Goal: Transaction & Acquisition: Purchase product/service

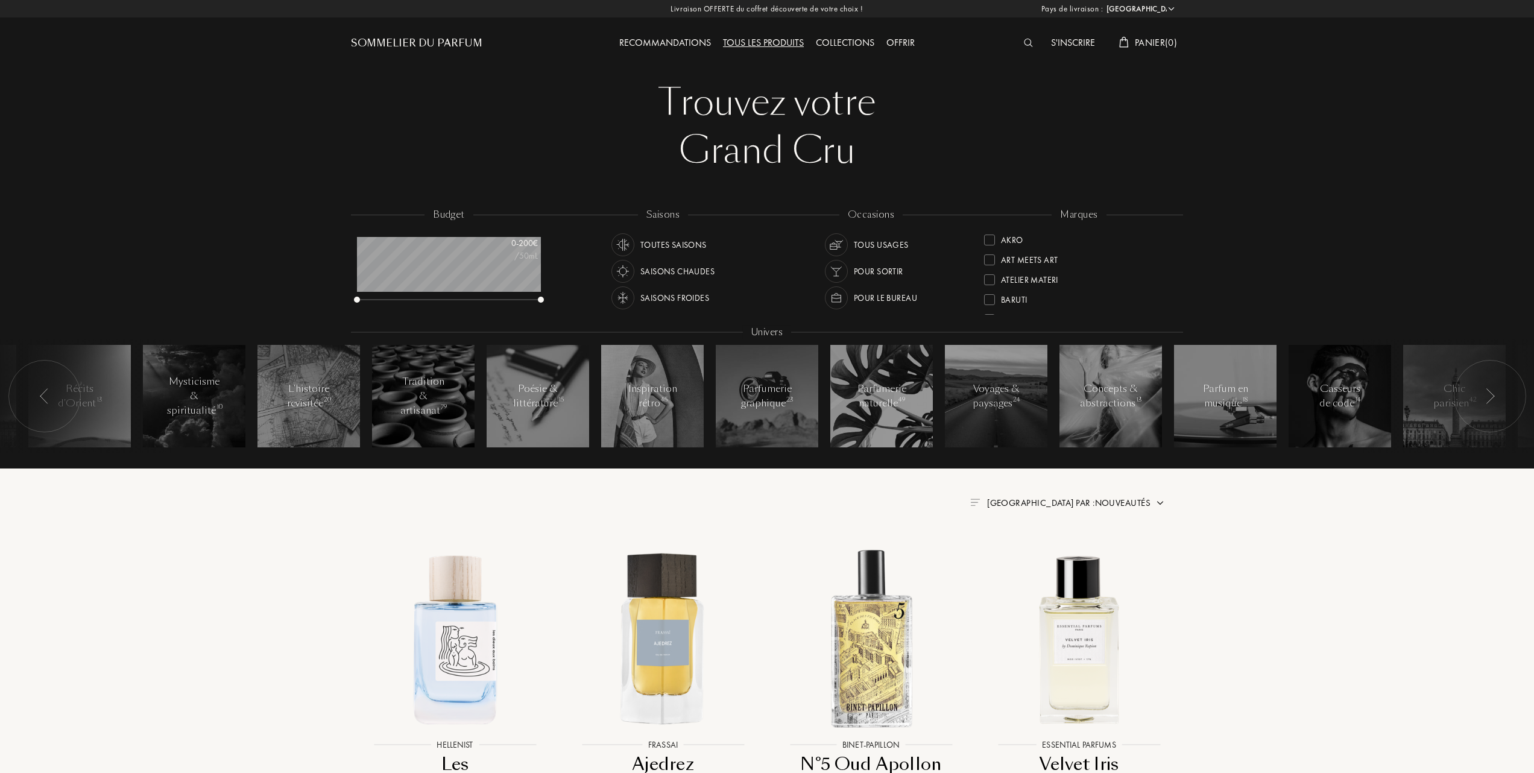
select select "FR"
click at [988, 296] on div at bounding box center [989, 298] width 11 height 11
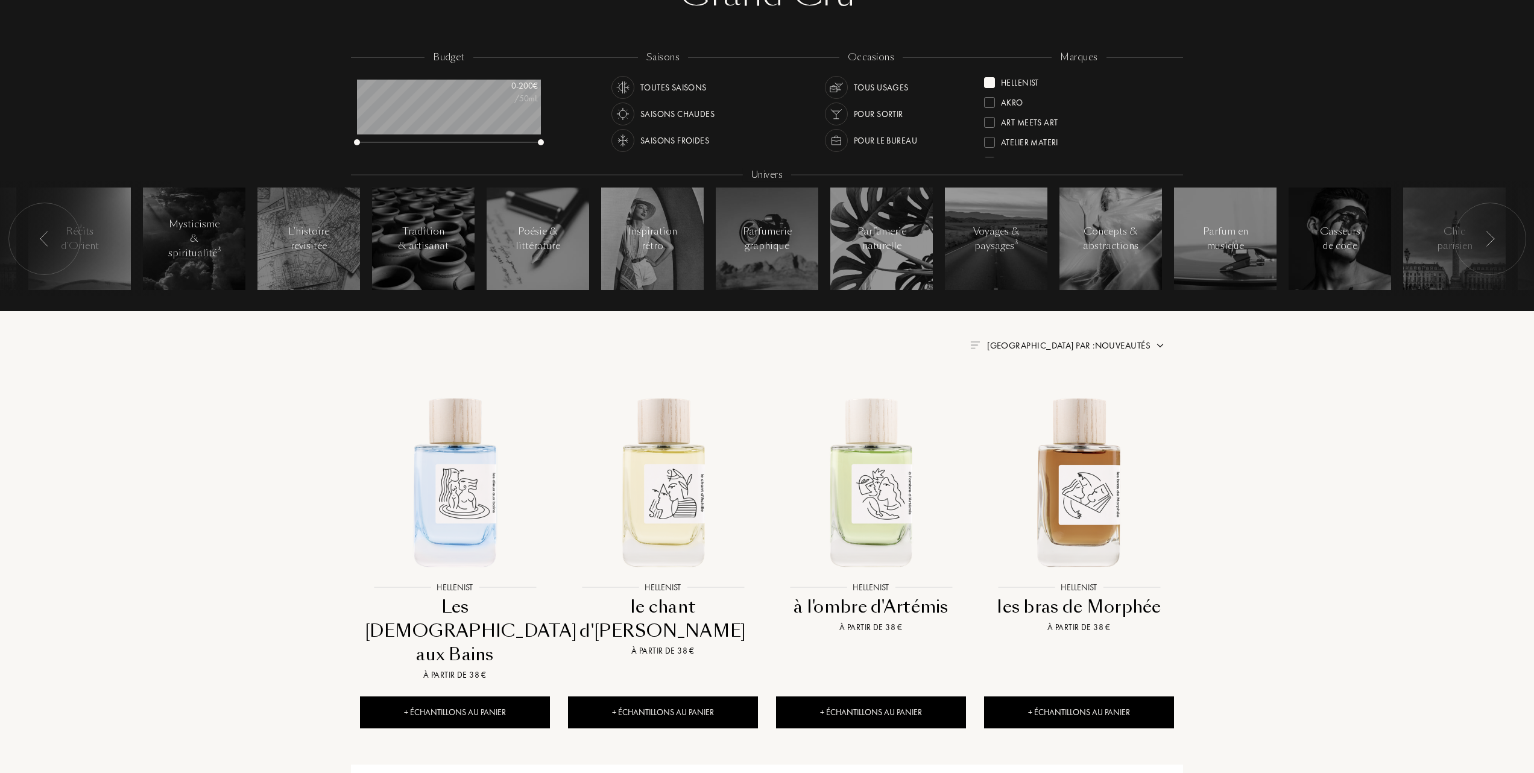
scroll to position [160, 0]
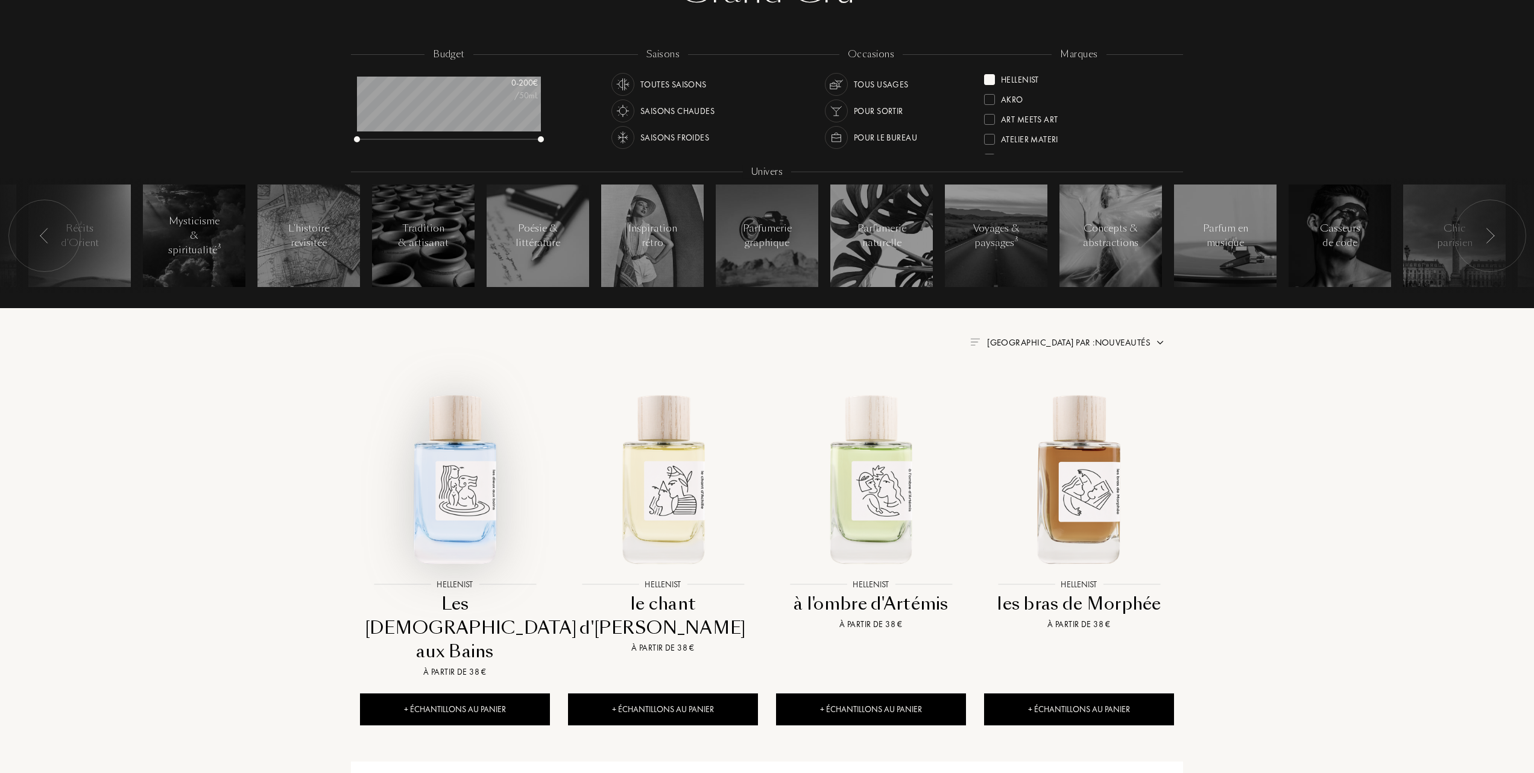
click at [448, 505] on img at bounding box center [455, 478] width 188 height 188
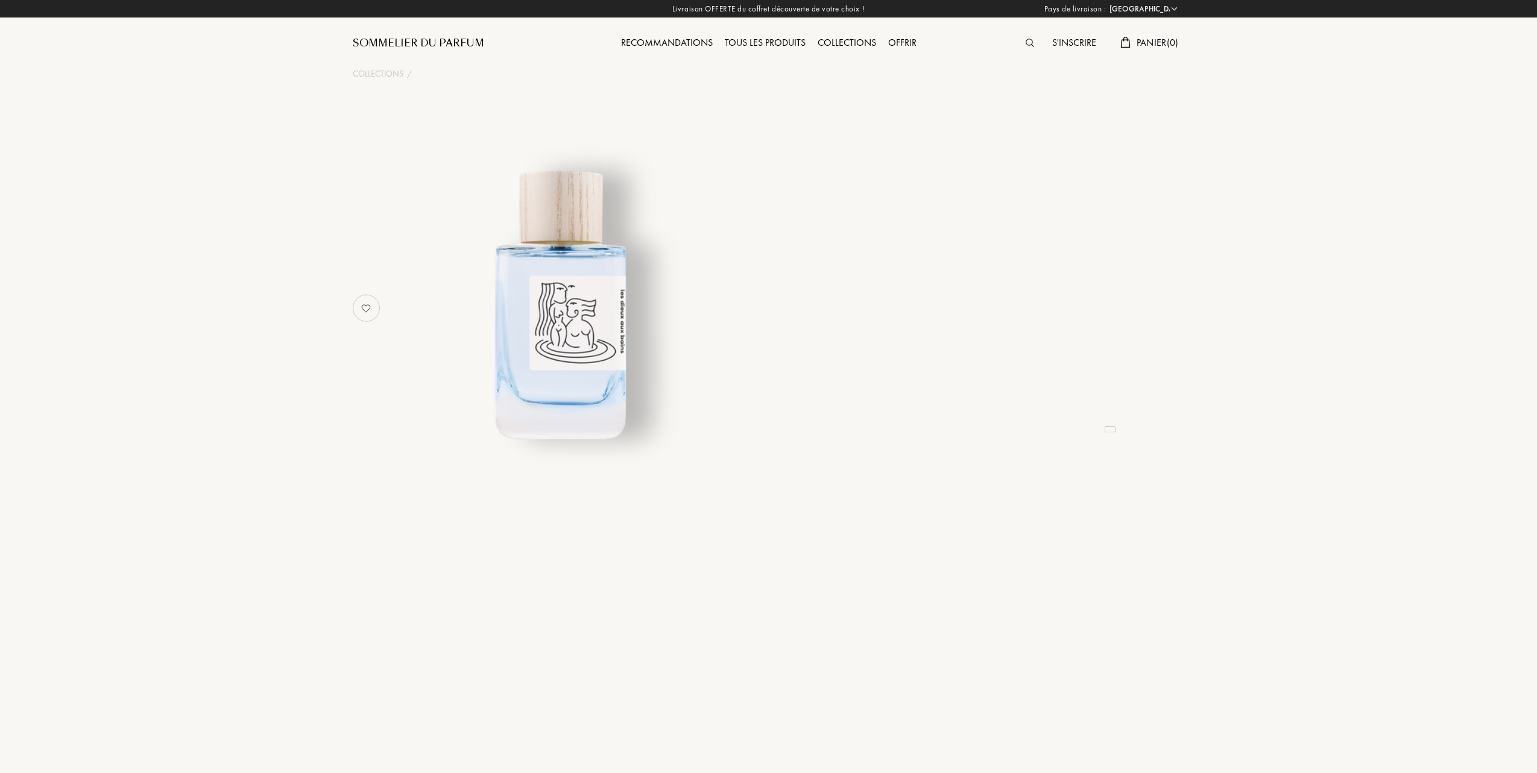
select select "FR"
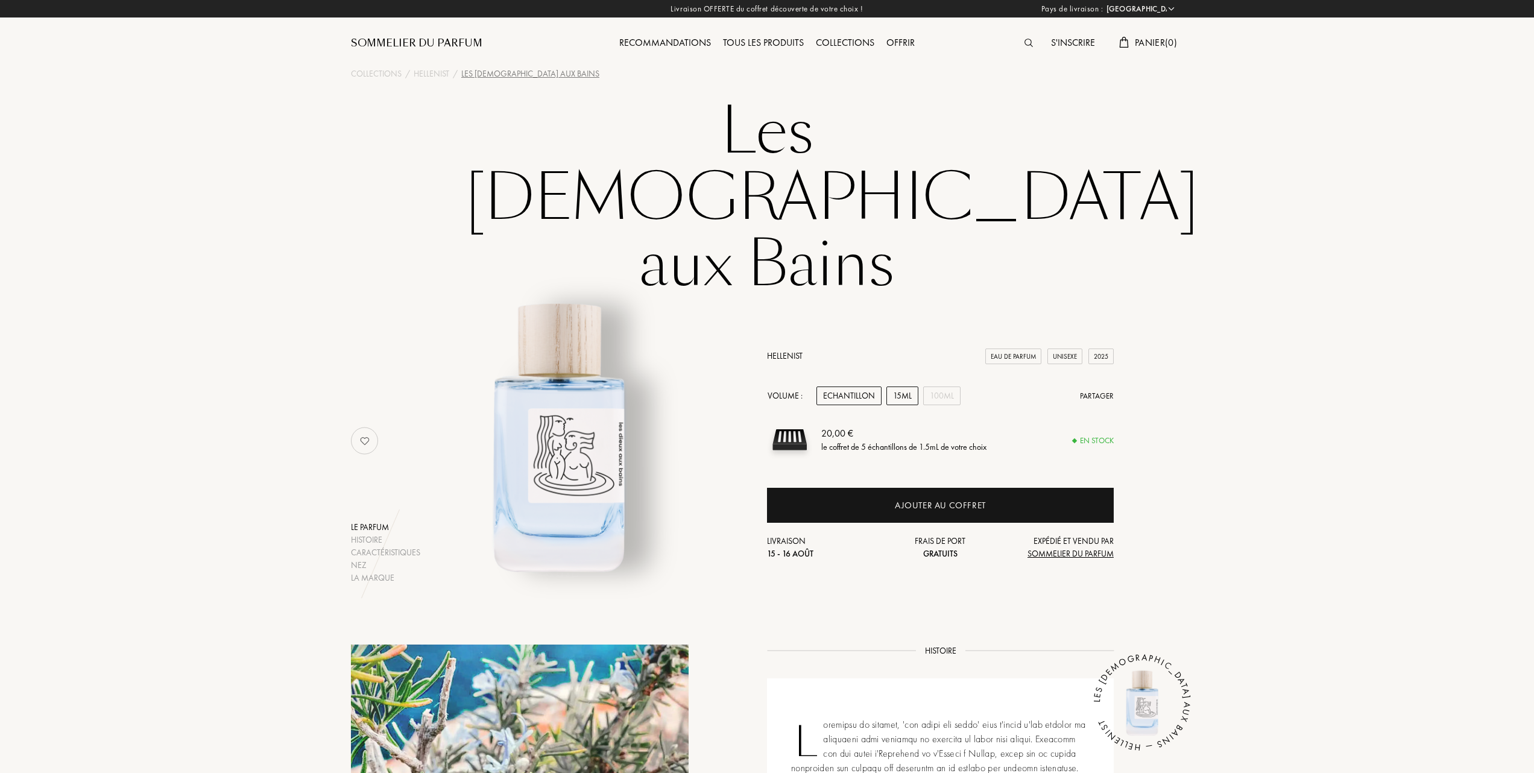
click at [900, 387] on div "15mL" at bounding box center [903, 396] width 32 height 19
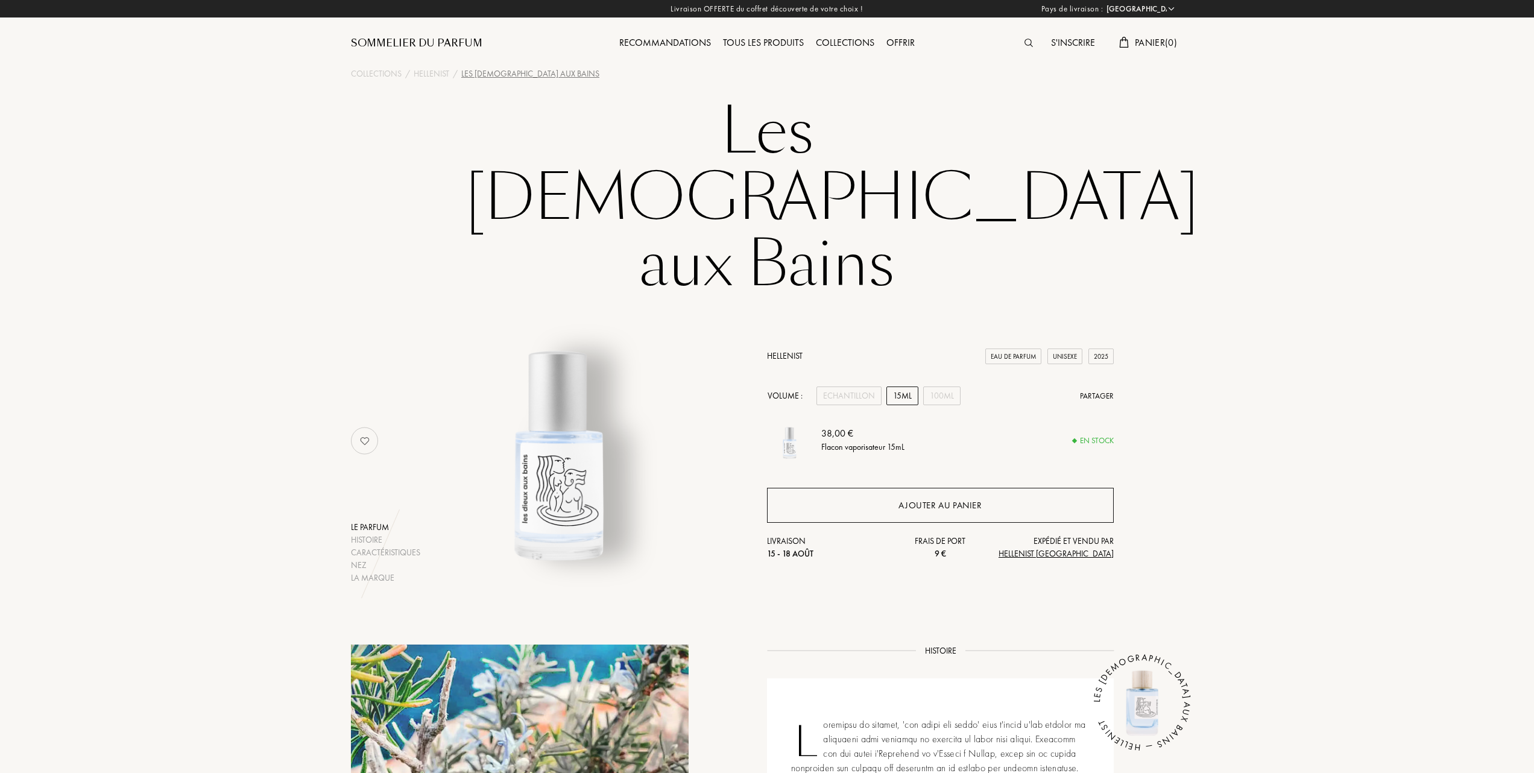
click at [900, 499] on div "Ajouter au panier" at bounding box center [940, 506] width 83 height 14
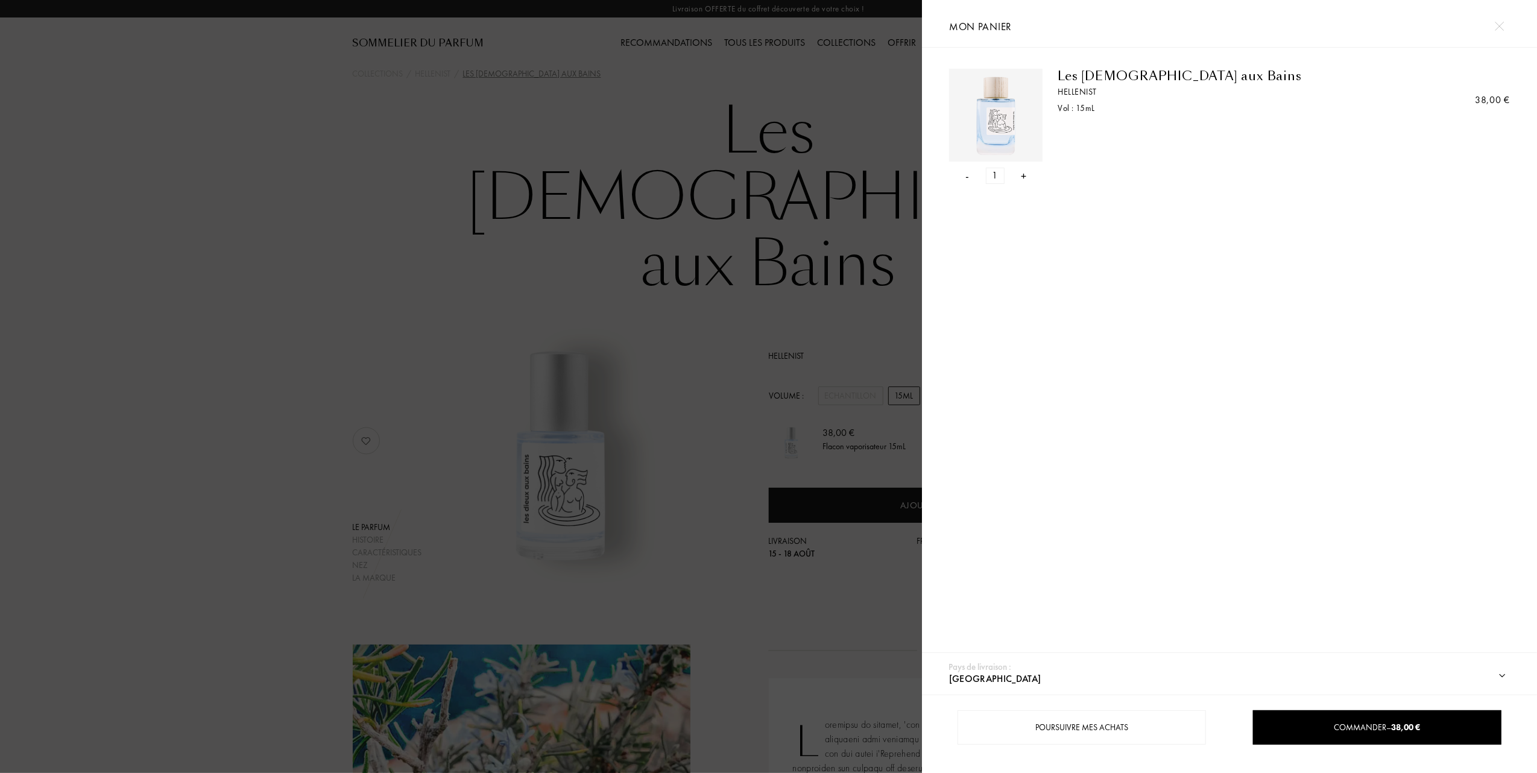
click at [676, 293] on div at bounding box center [461, 386] width 922 height 773
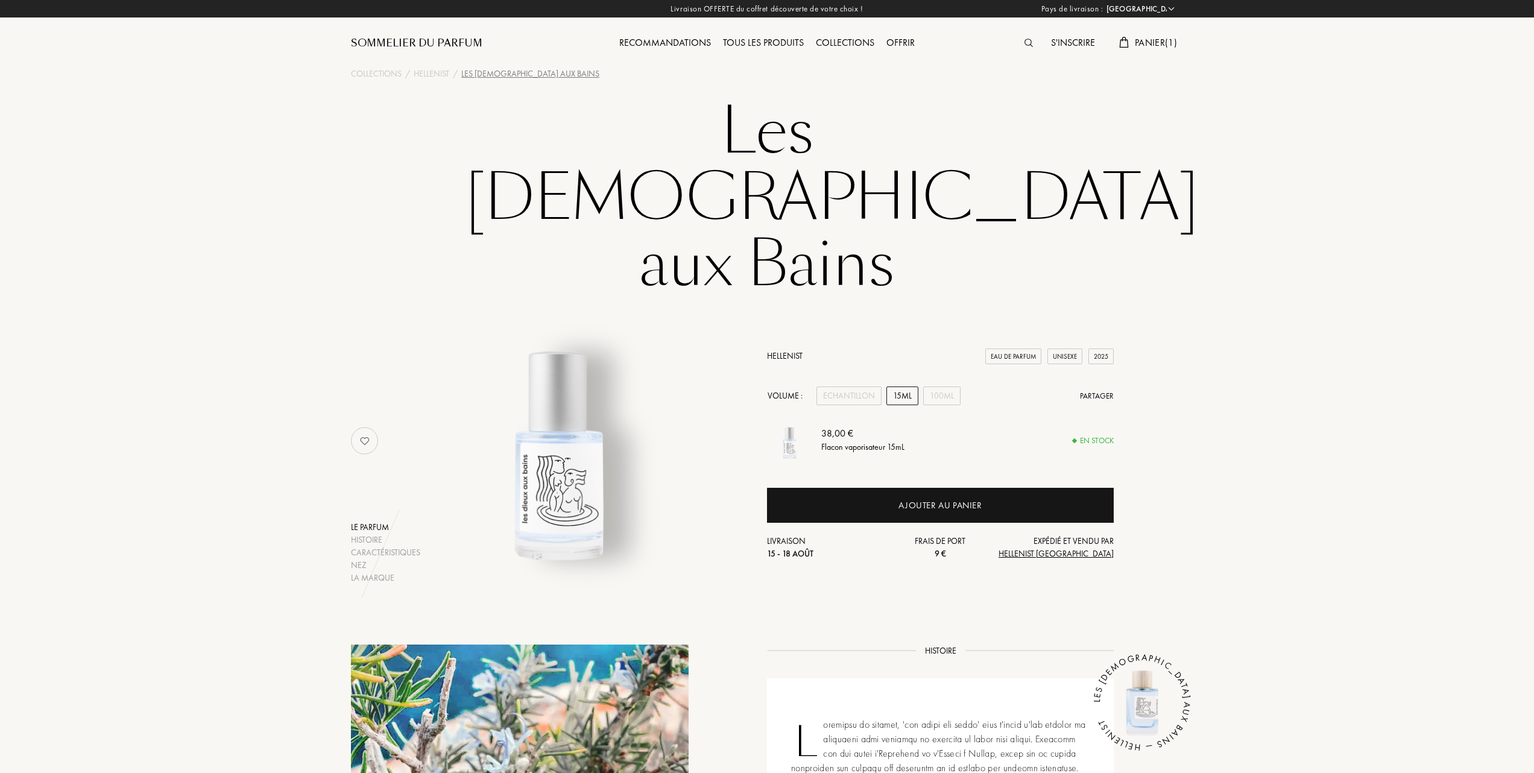
click at [787, 350] on link "Hellenist" at bounding box center [785, 355] width 36 height 11
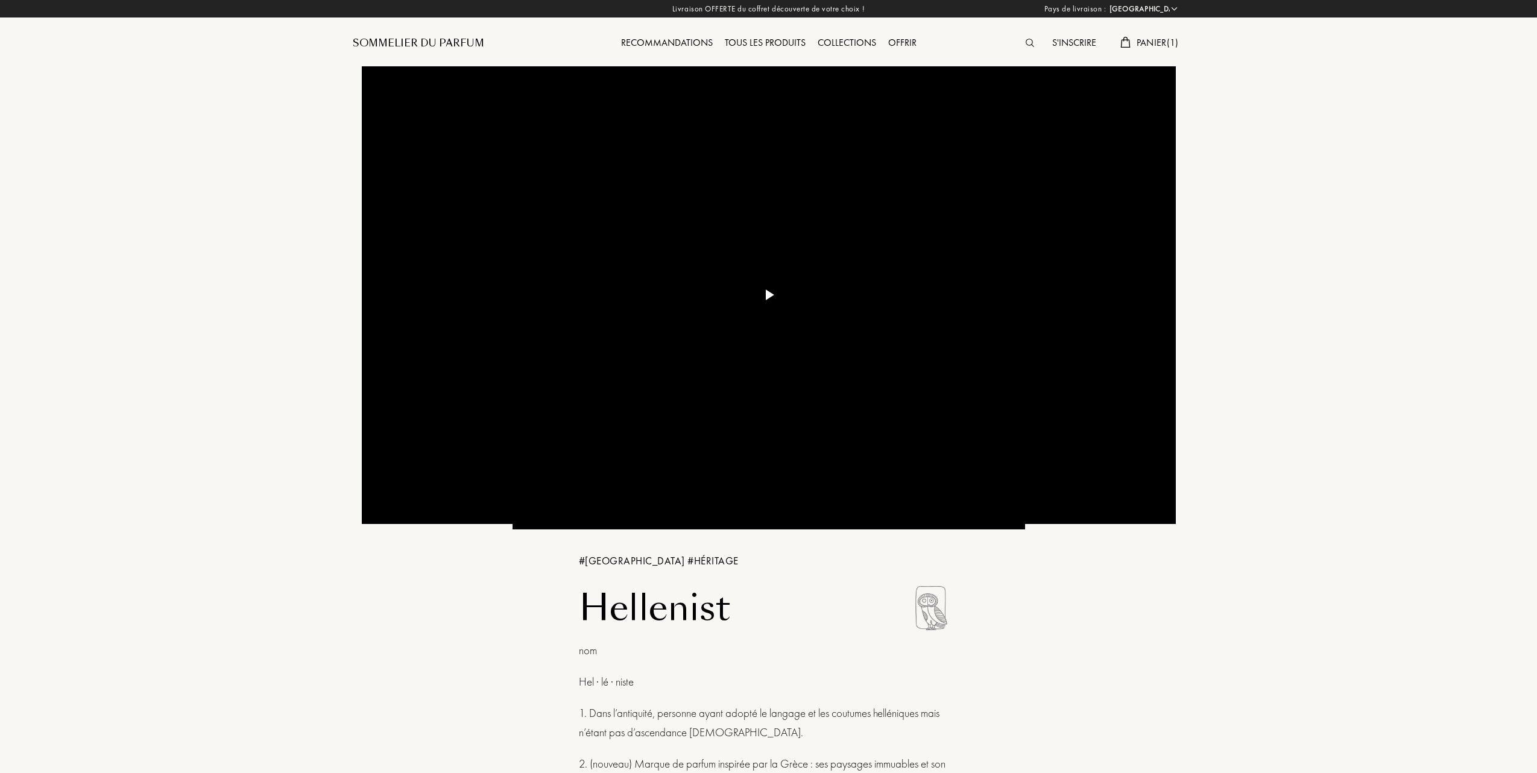
select select "FR"
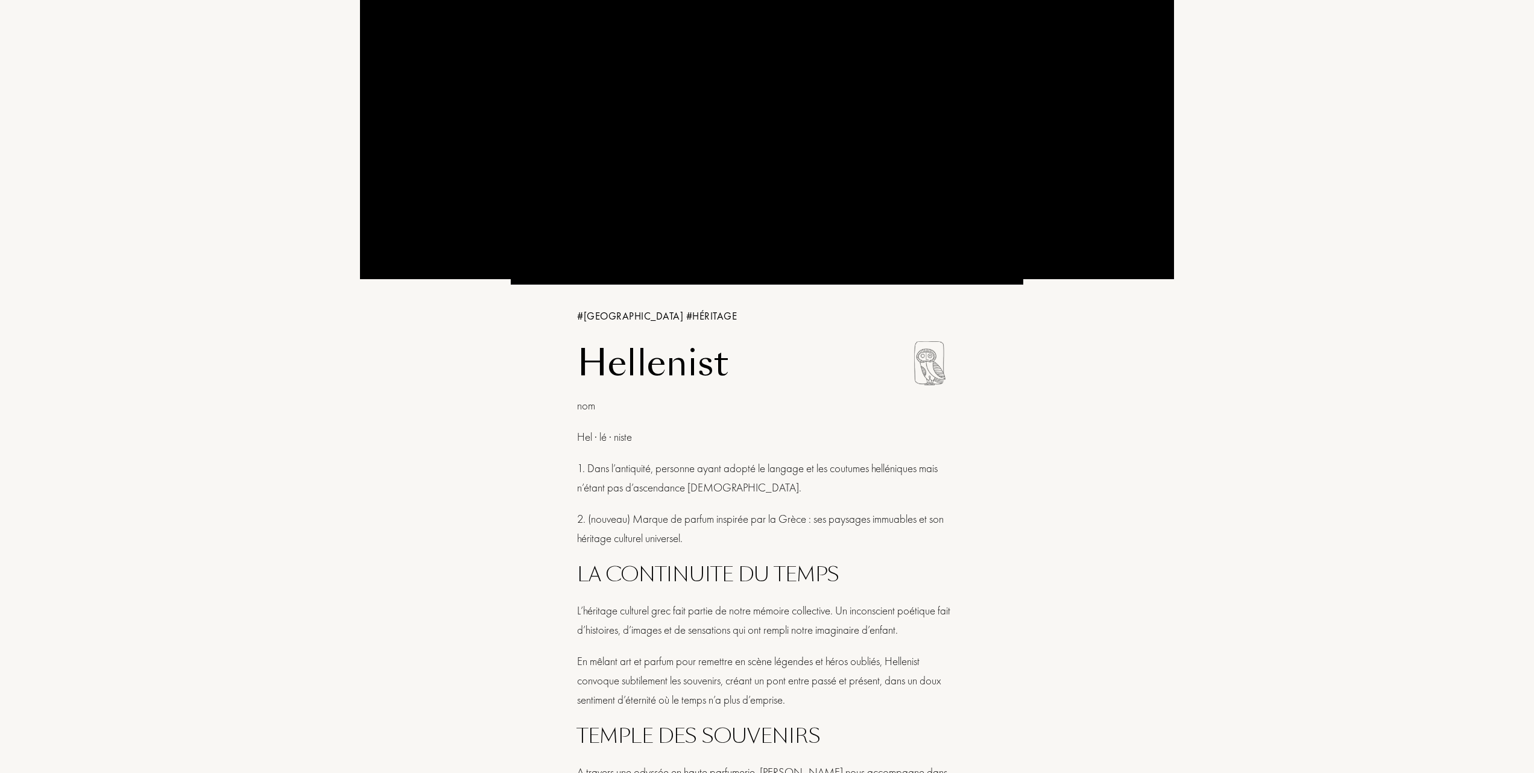
scroll to position [241, 0]
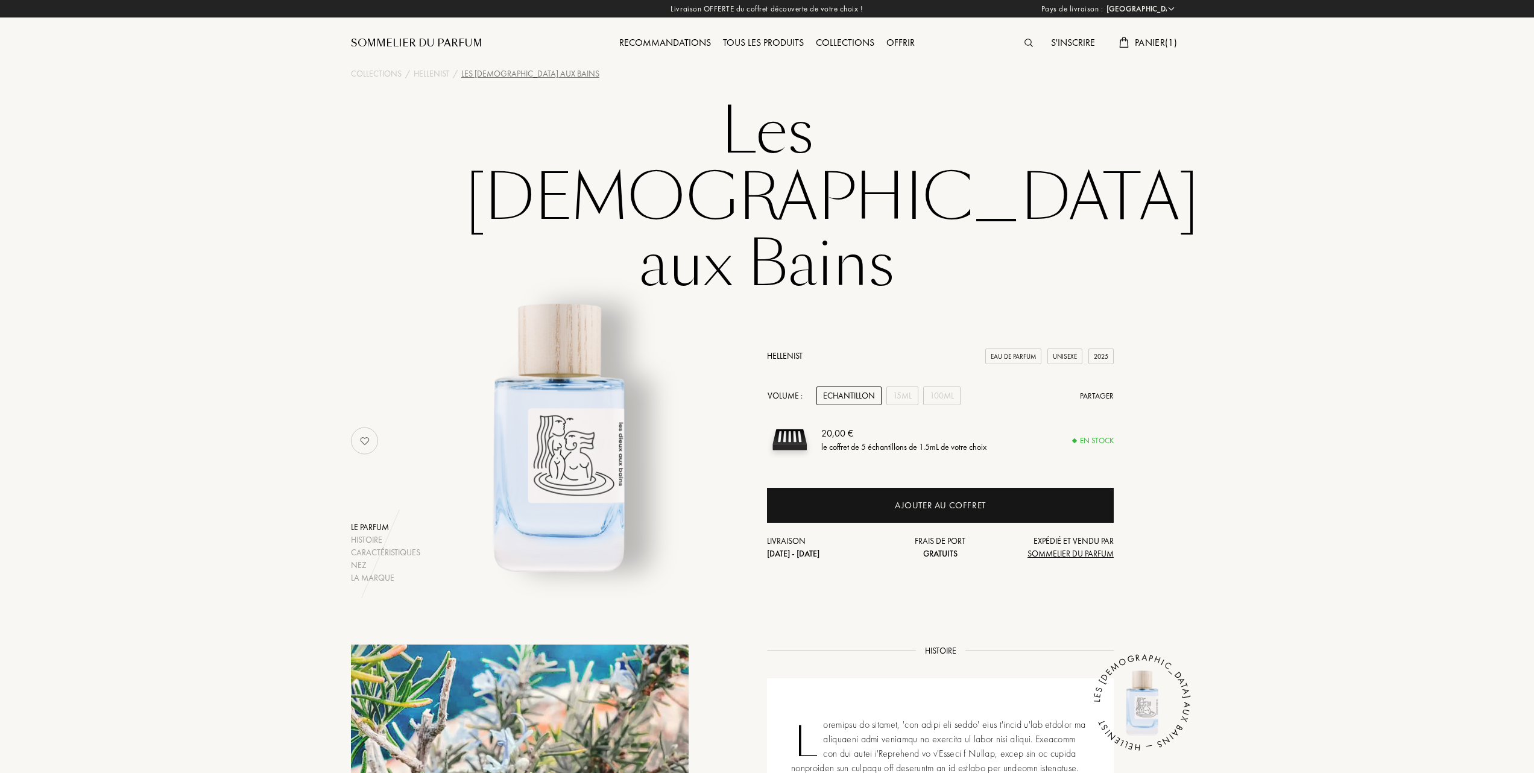
select select "FR"
click at [435, 75] on div "Hellenist" at bounding box center [432, 74] width 36 height 13
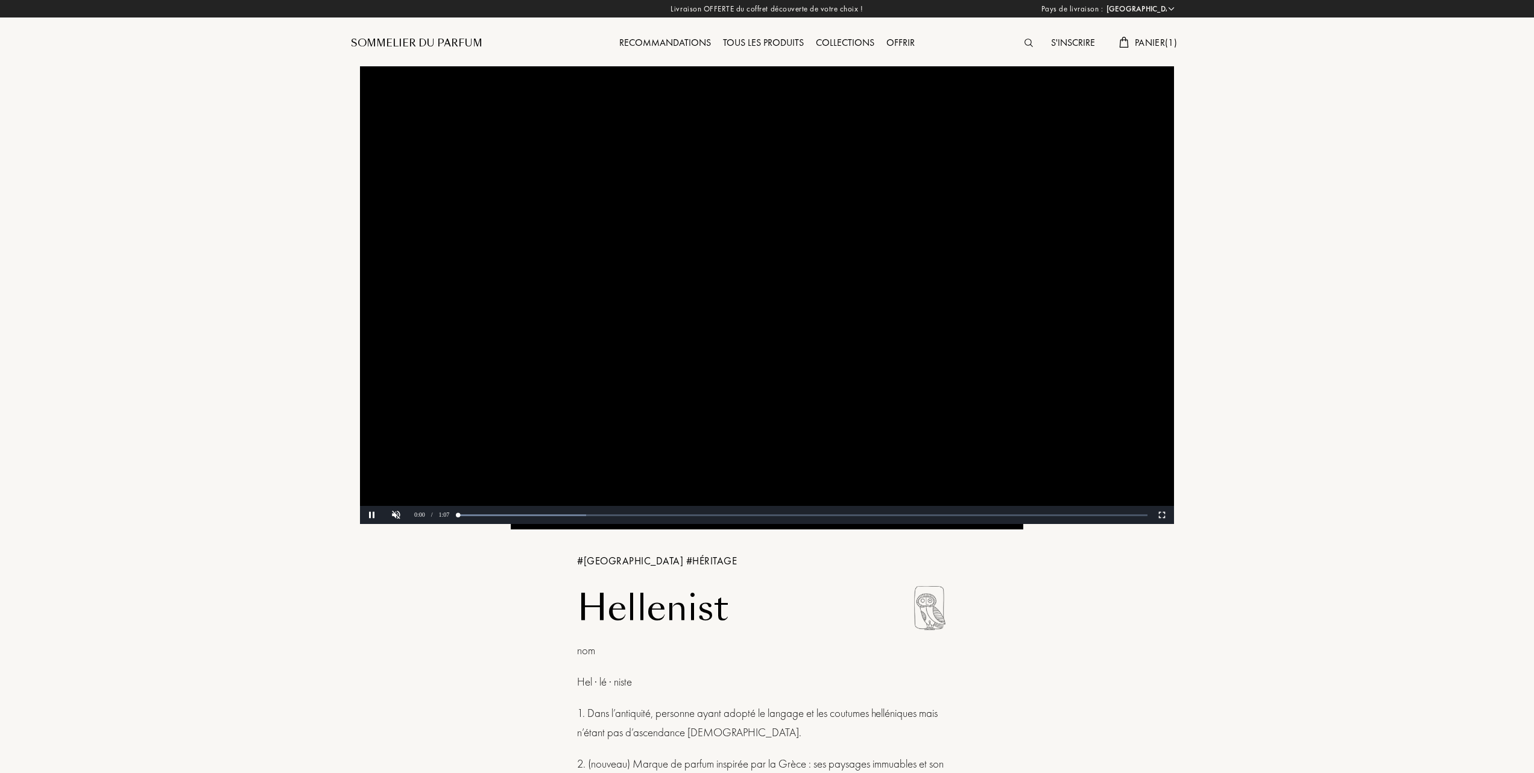
select select "FR"
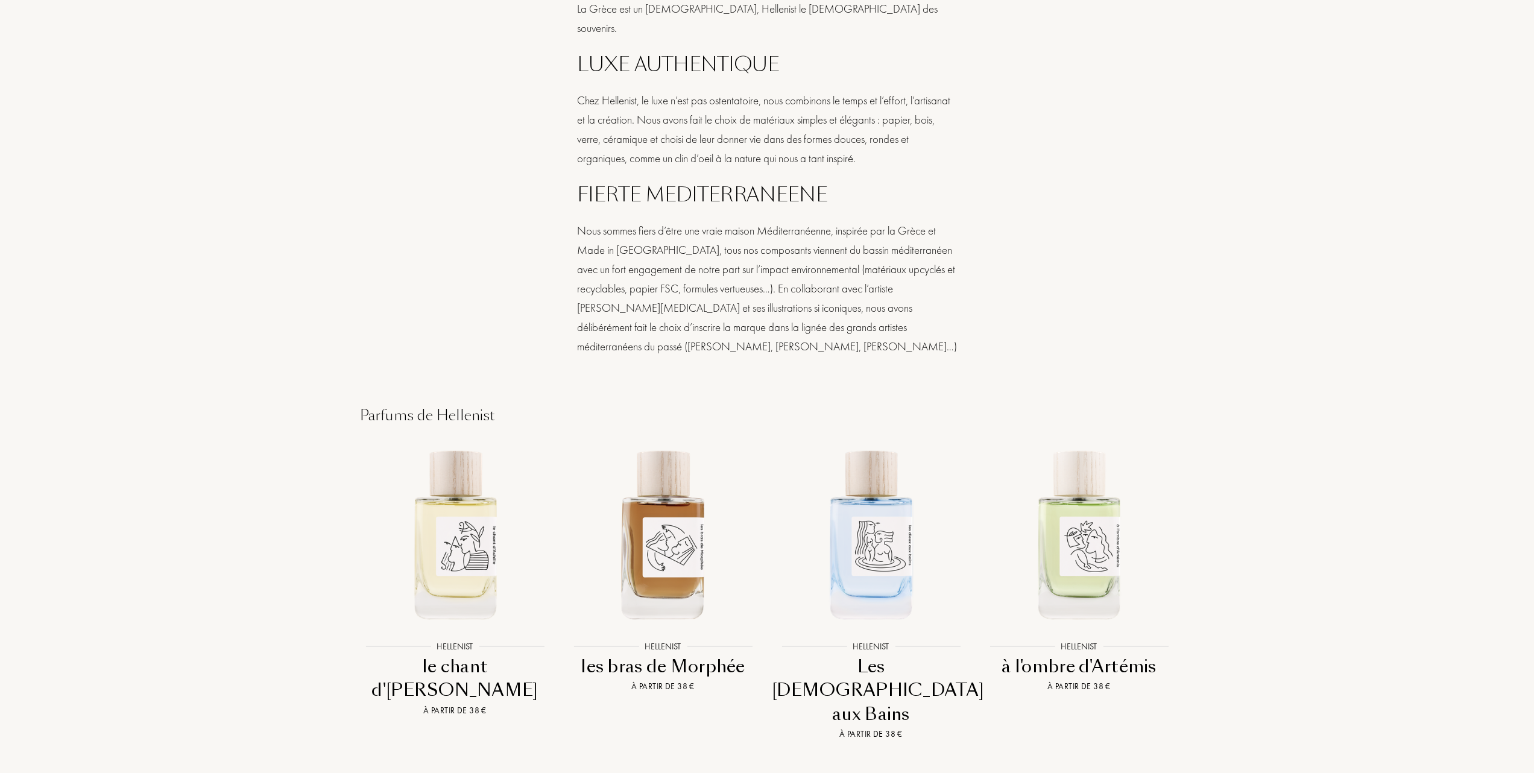
scroll to position [1206, 0]
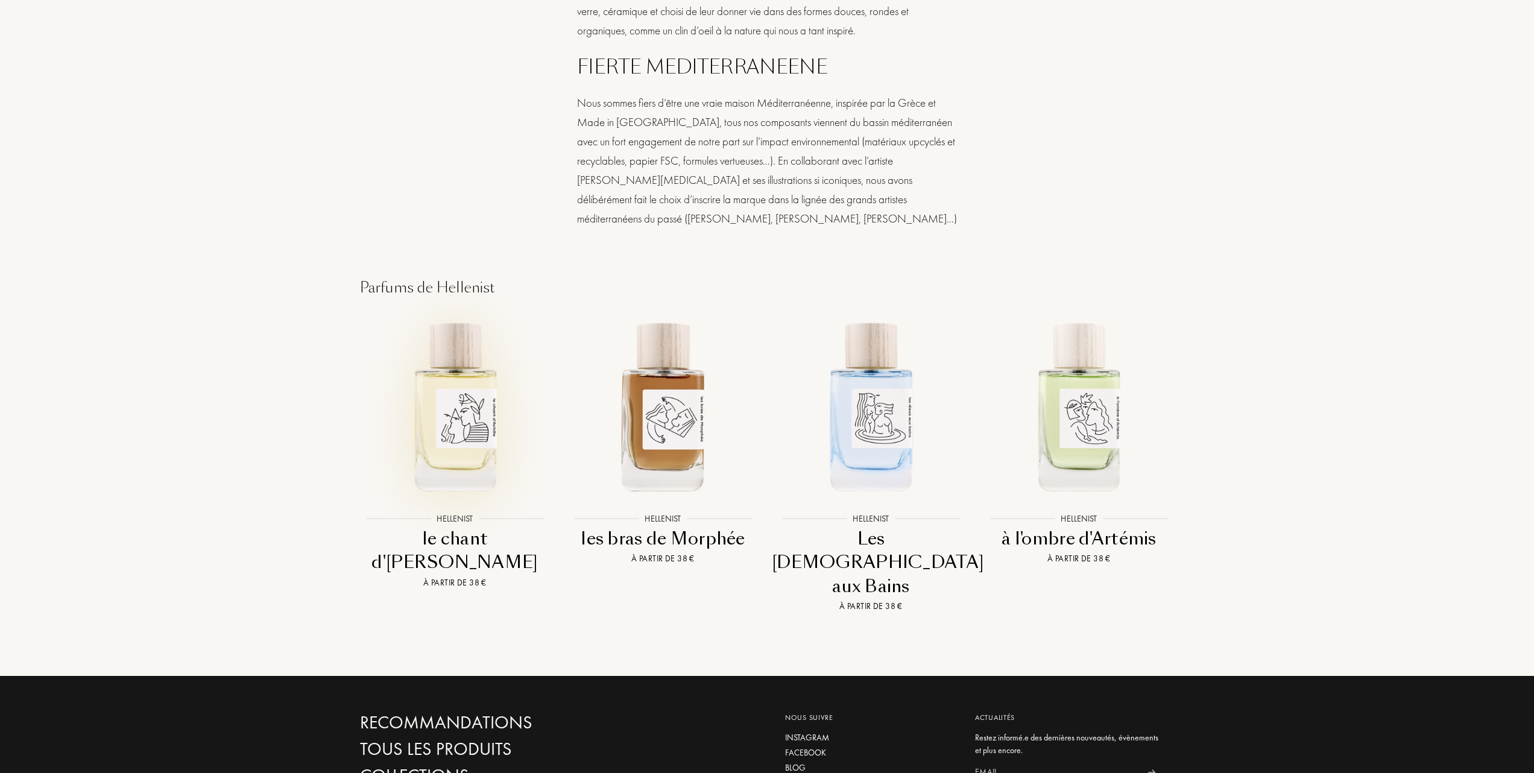
click at [449, 402] on img at bounding box center [455, 406] width 188 height 188
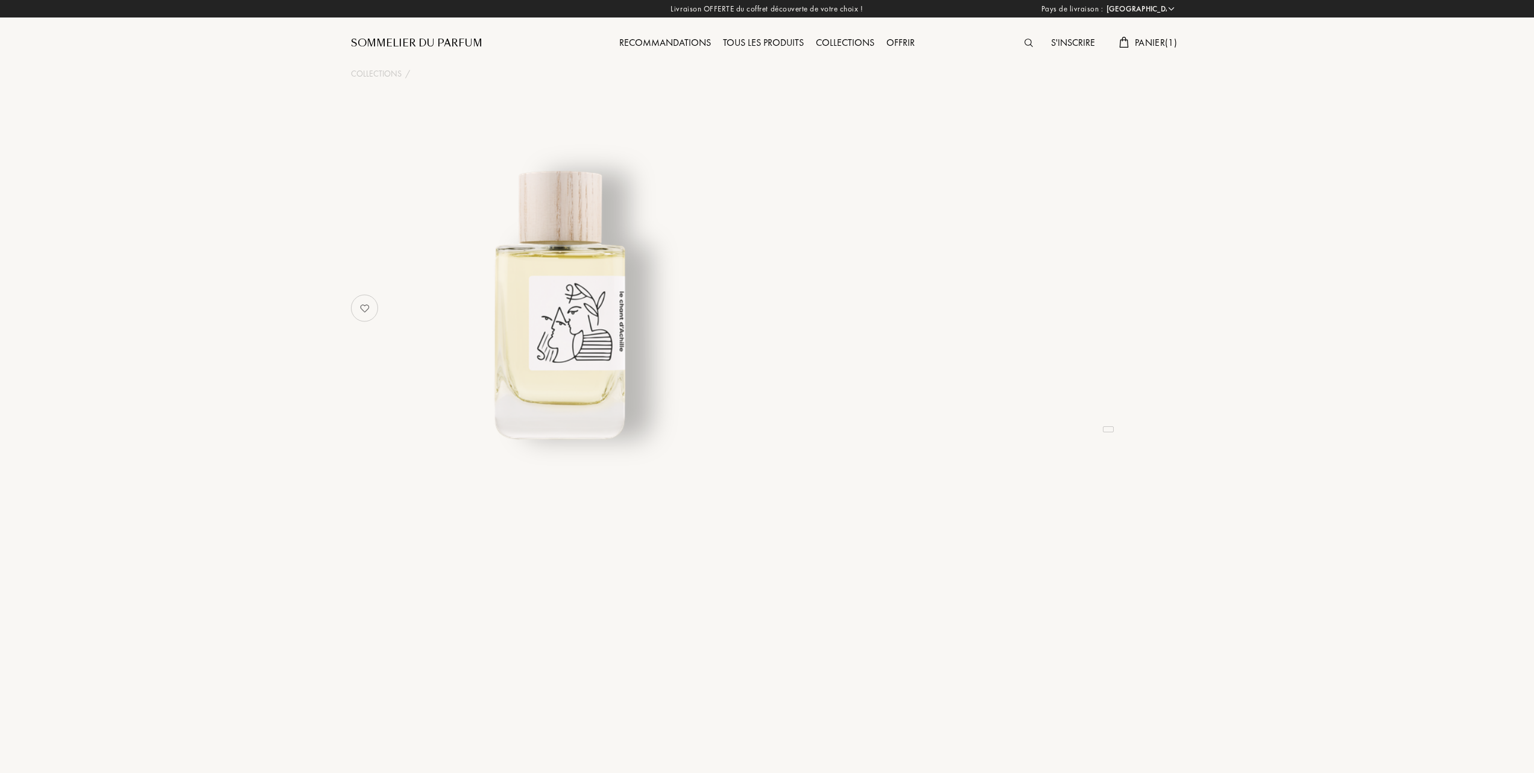
select select "FR"
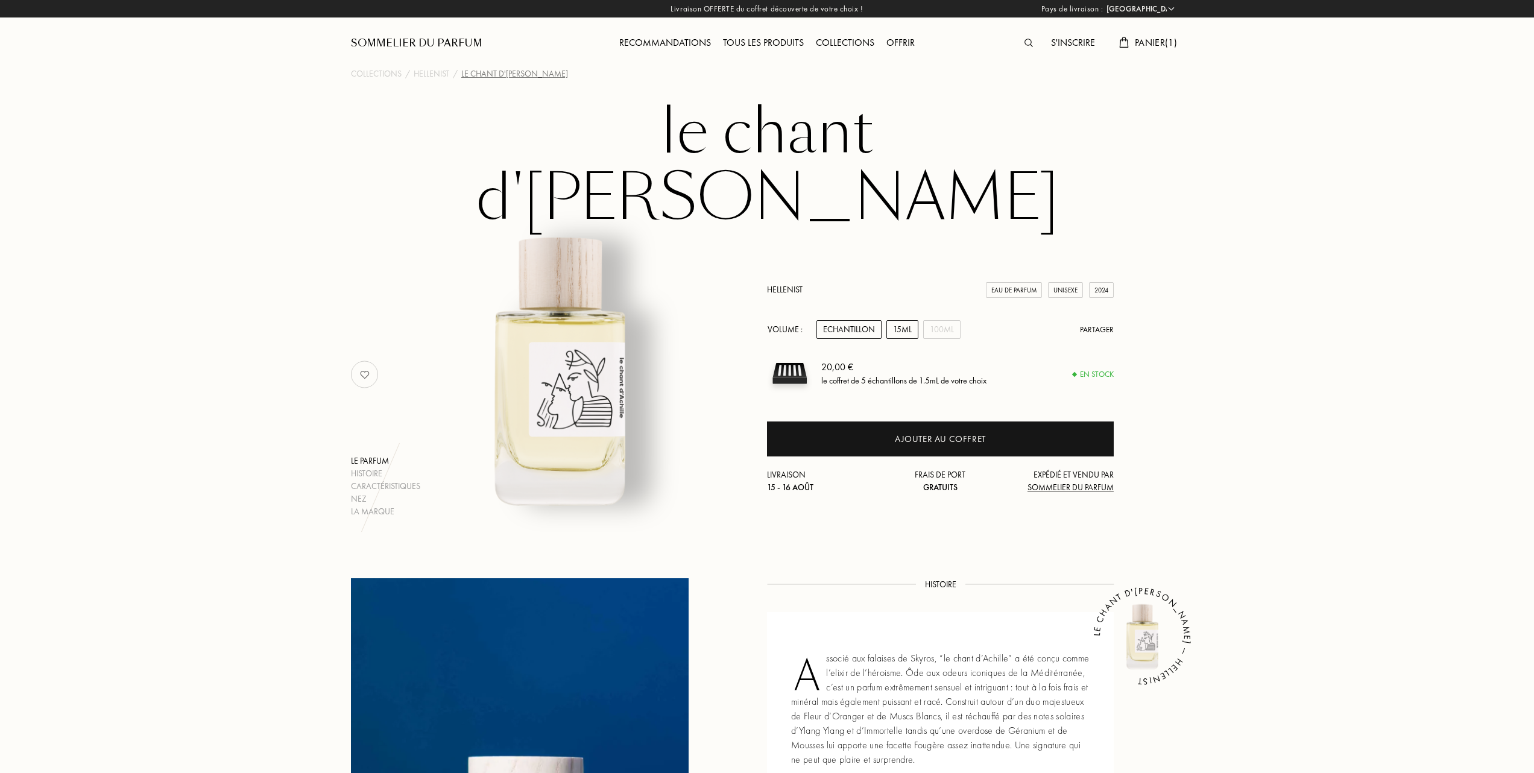
click at [898, 320] on div "15mL" at bounding box center [903, 329] width 32 height 19
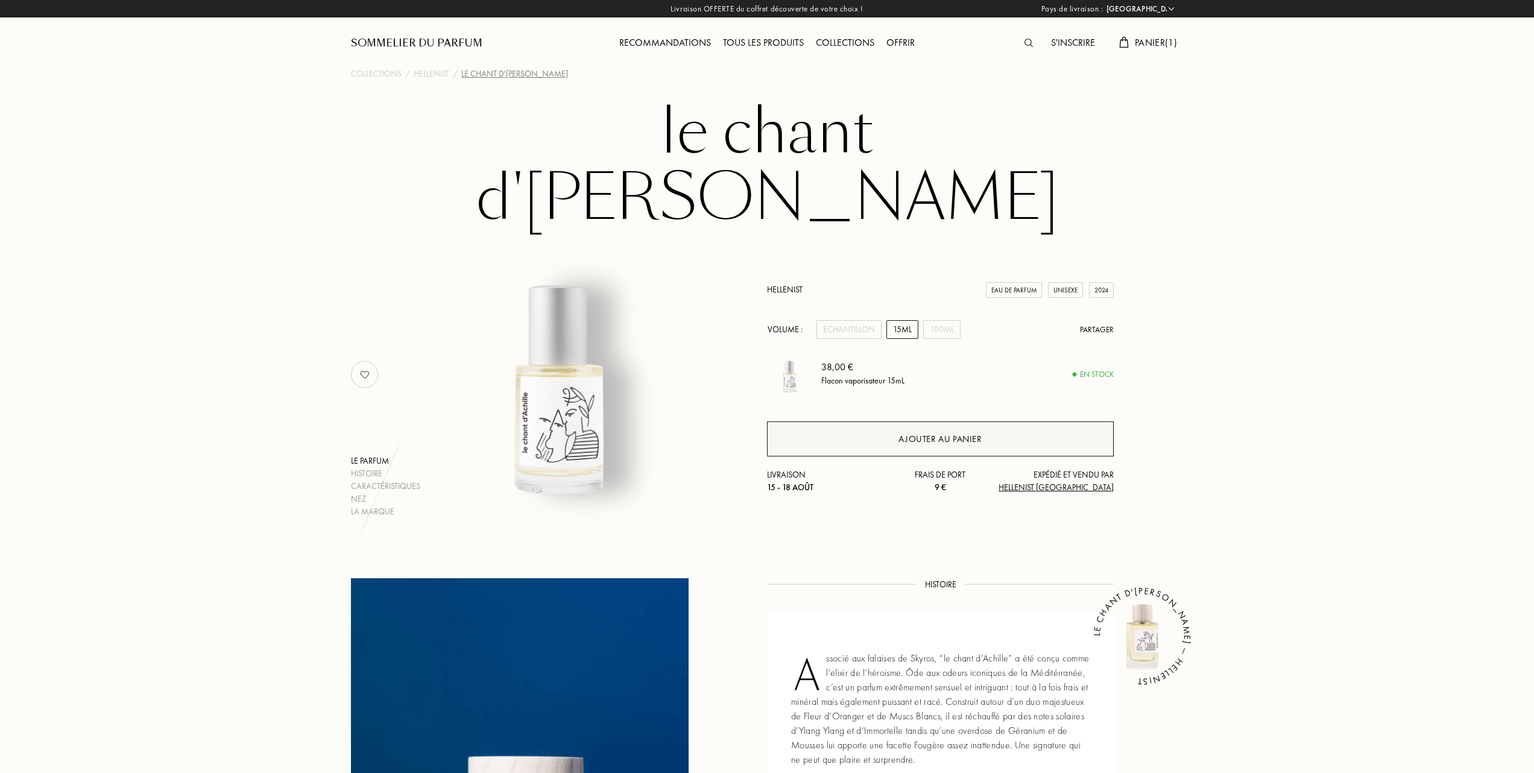
click at [932, 432] on div "Ajouter au panier" at bounding box center [940, 439] width 83 height 14
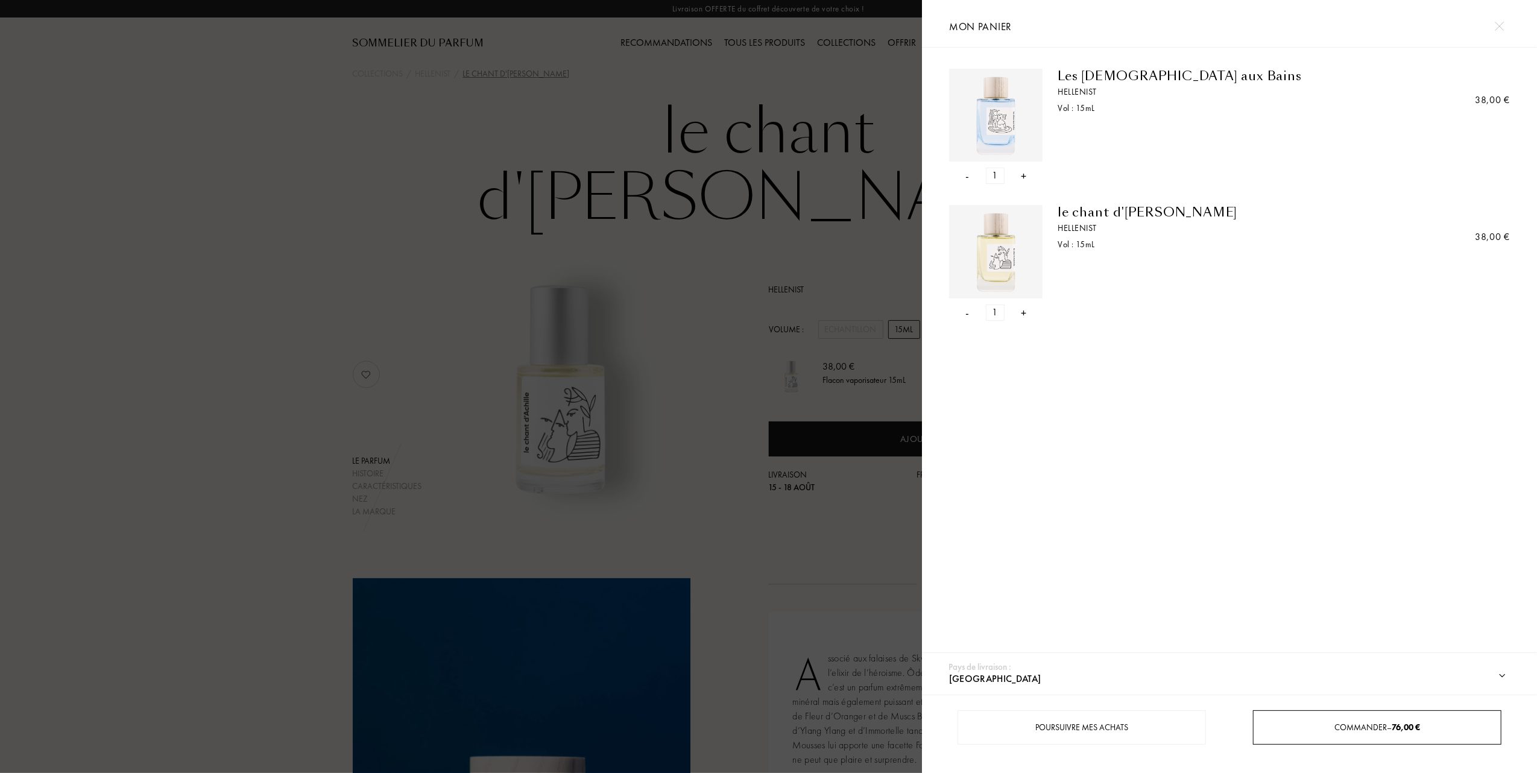
click at [1335, 727] on span "Commander – 76,00 €" at bounding box center [1378, 727] width 86 height 11
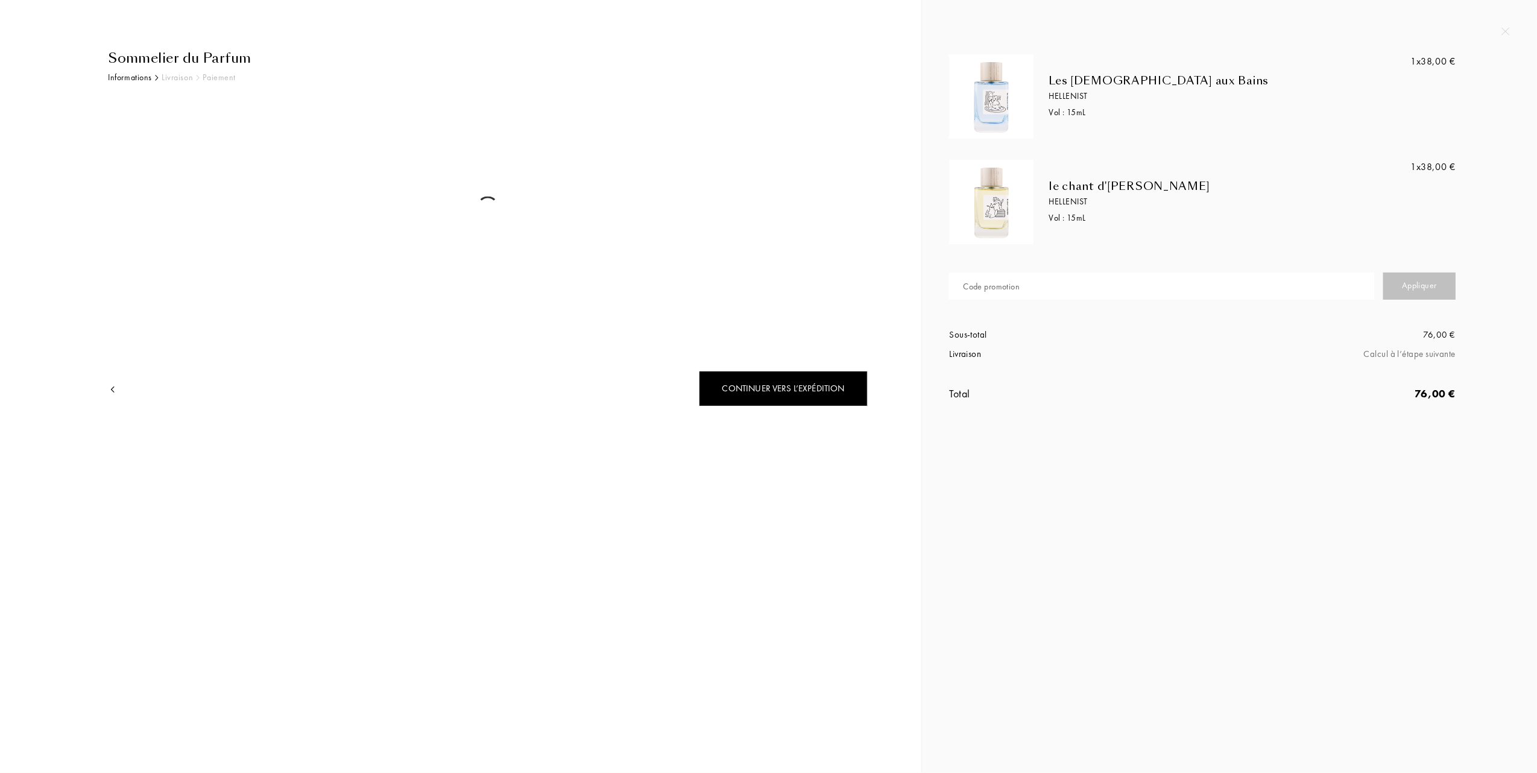
select select "FR"
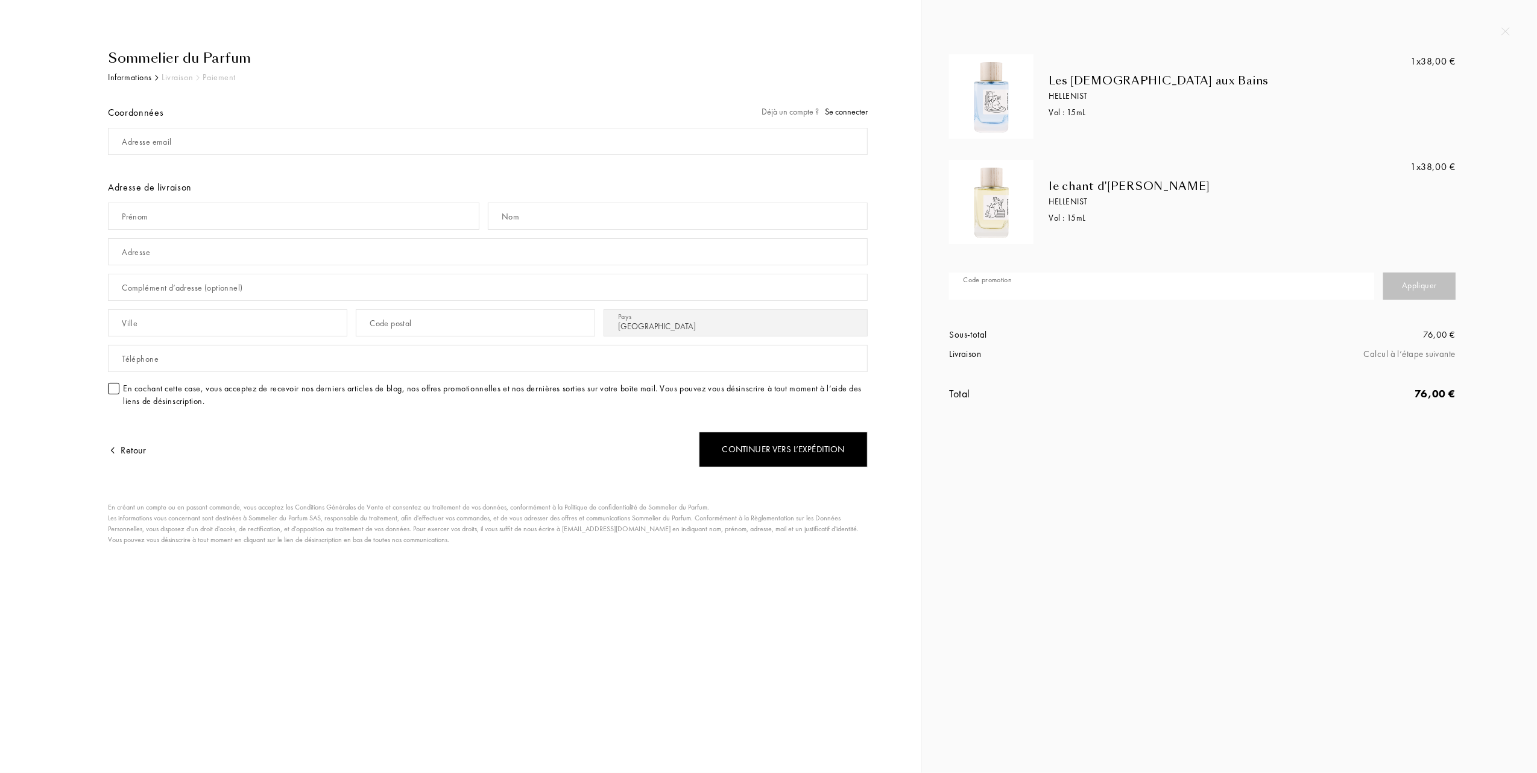
click at [1036, 292] on input "text" at bounding box center [1161, 286] width 425 height 27
type input "5"
type input "84XGF-HZJNM"
click at [1409, 280] on div "Appliquer" at bounding box center [1420, 286] width 72 height 27
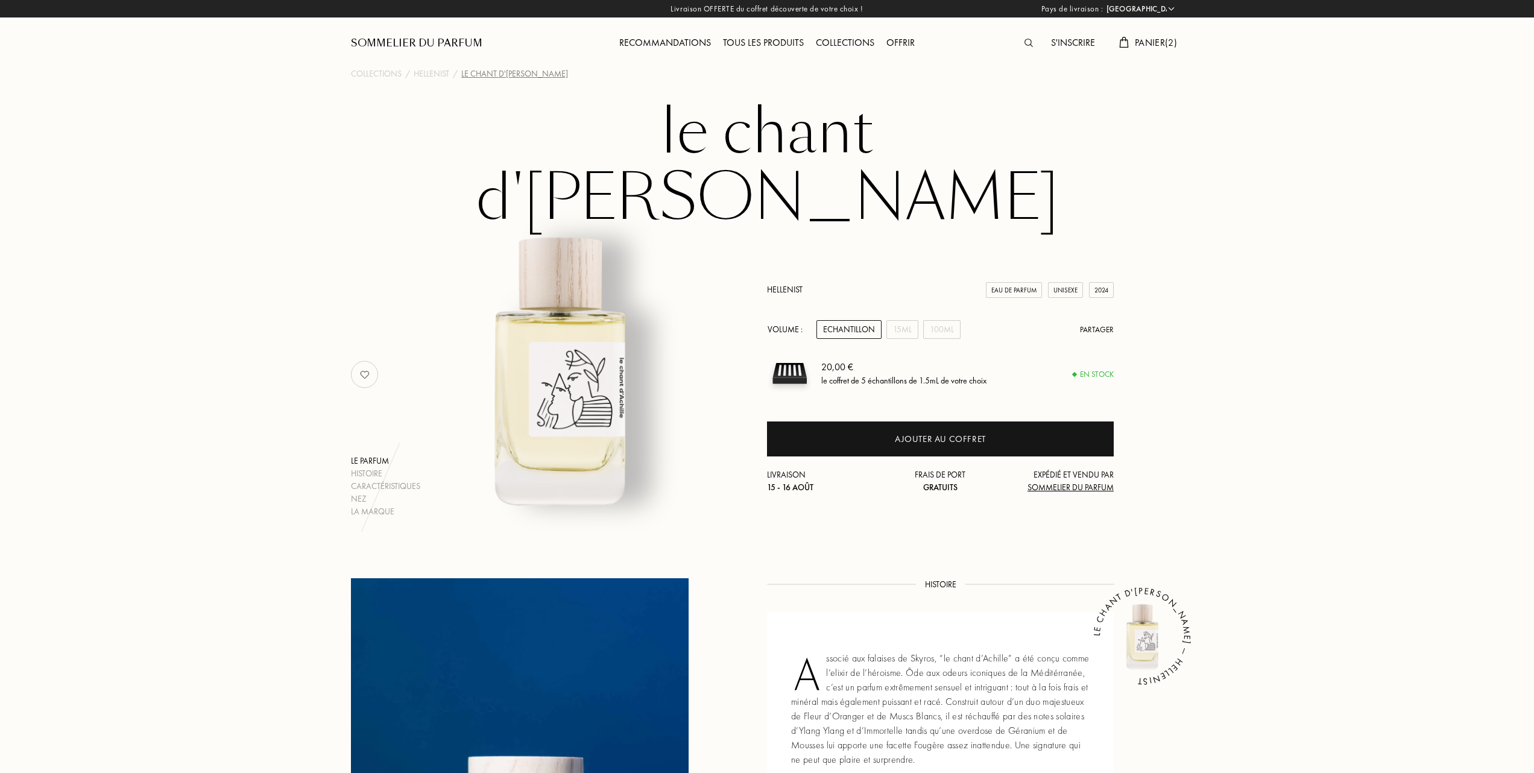
select select "FR"
click at [1142, 37] on span "Panier ( 2 )" at bounding box center [1156, 42] width 42 height 13
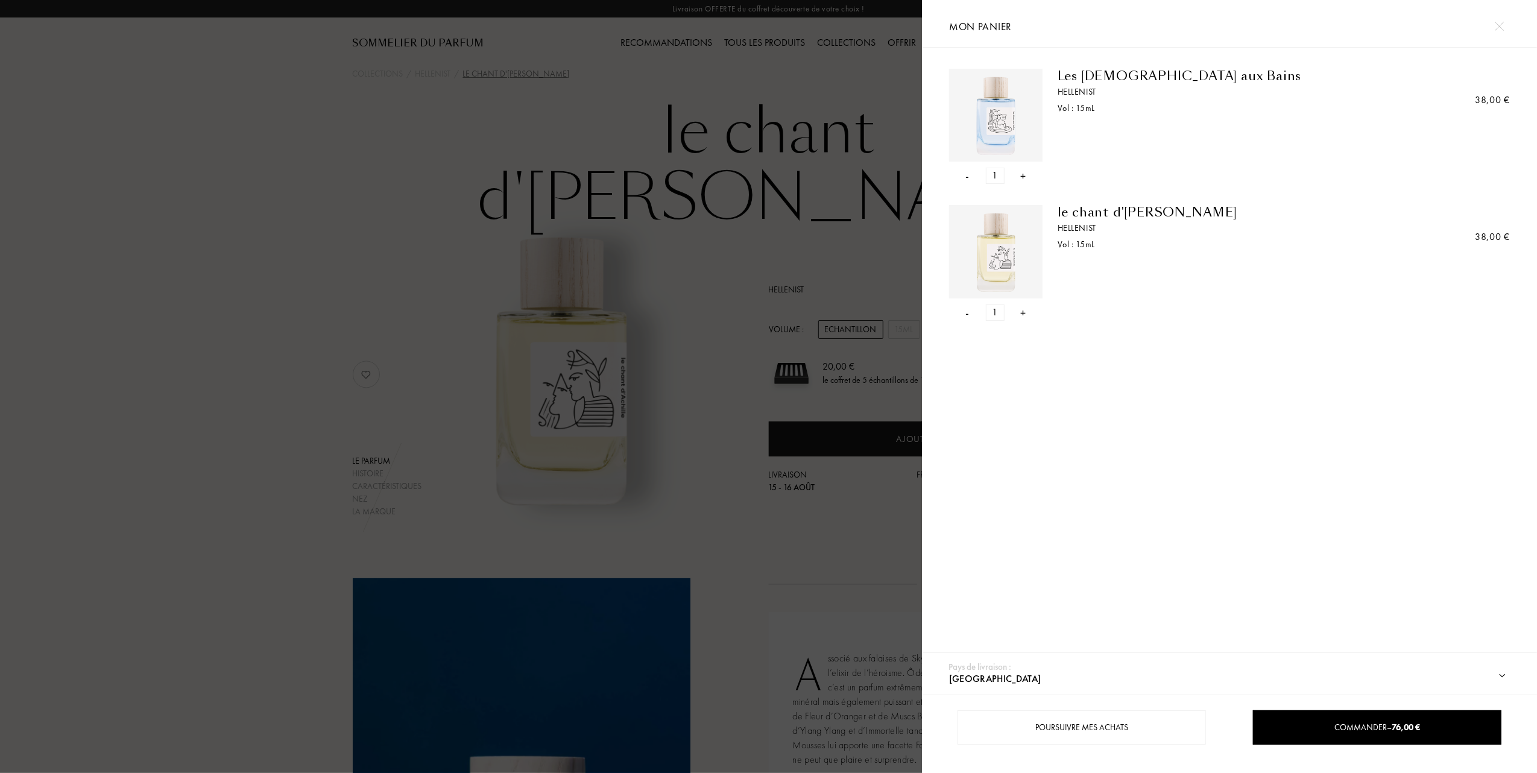
click at [969, 172] on div "-" at bounding box center [968, 176] width 4 height 16
click at [964, 171] on div "- 1 +" at bounding box center [995, 176] width 93 height 16
click at [966, 174] on div "-" at bounding box center [968, 176] width 4 height 16
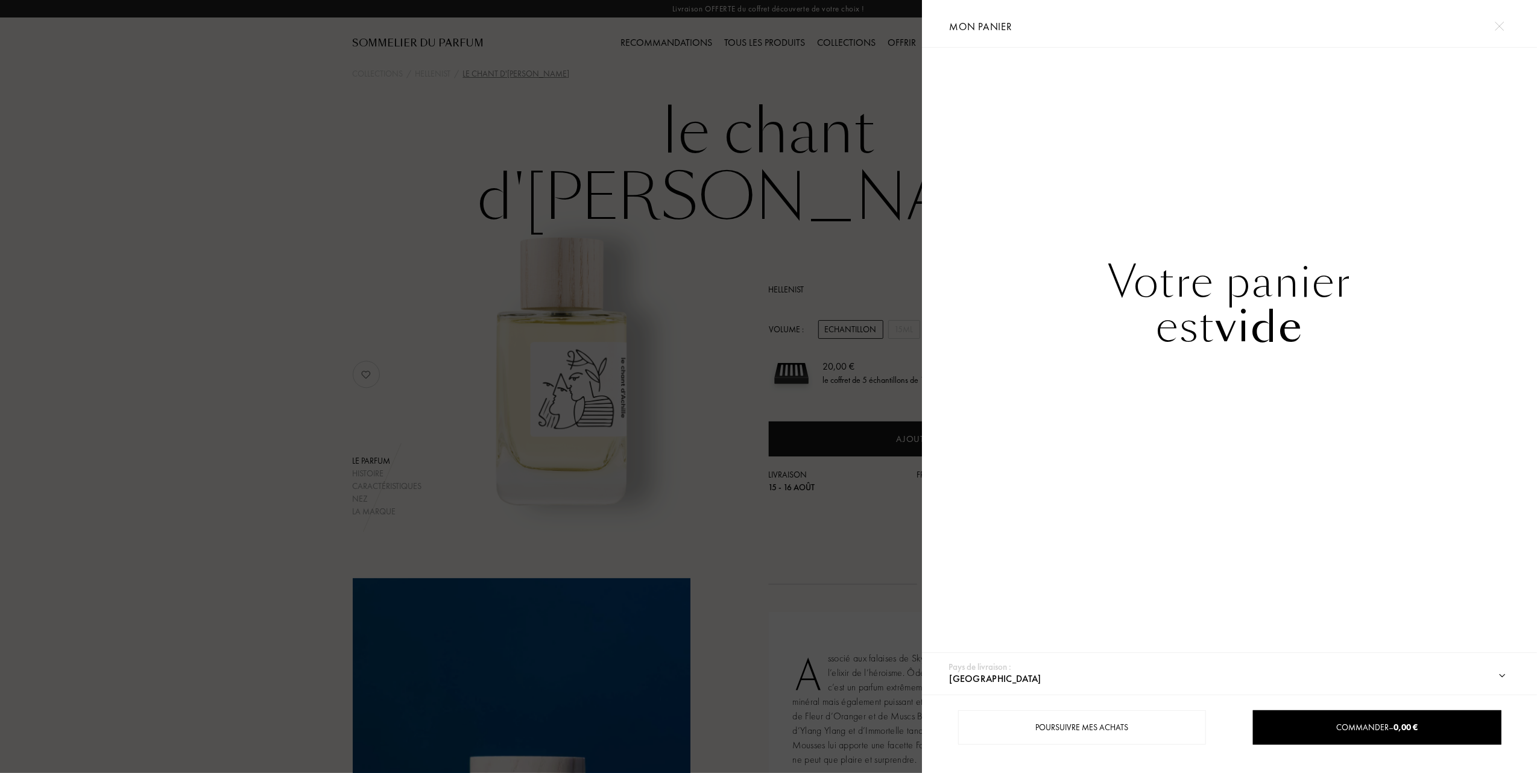
click at [729, 206] on div at bounding box center [461, 386] width 922 height 773
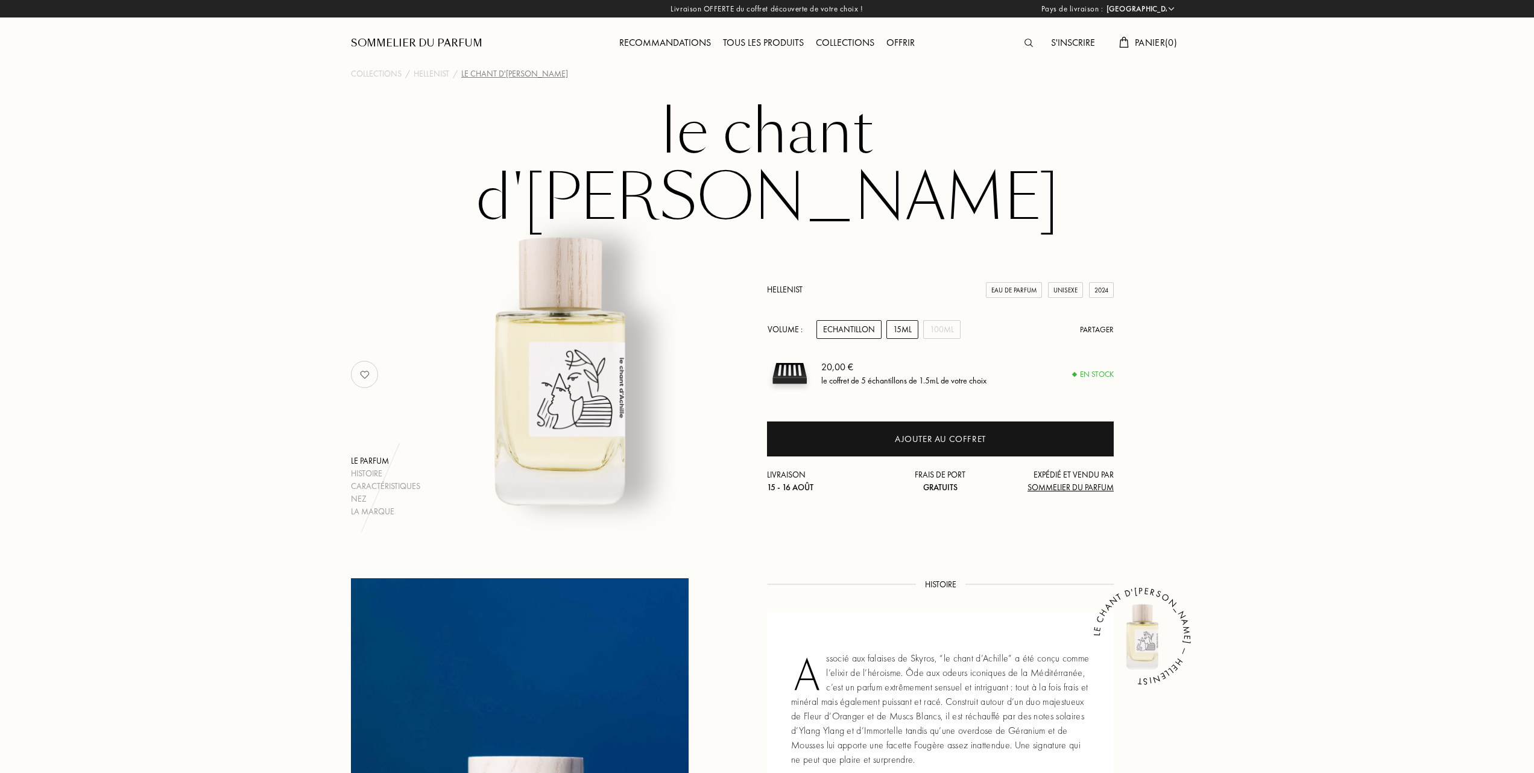
click at [903, 320] on div "15mL" at bounding box center [903, 329] width 32 height 19
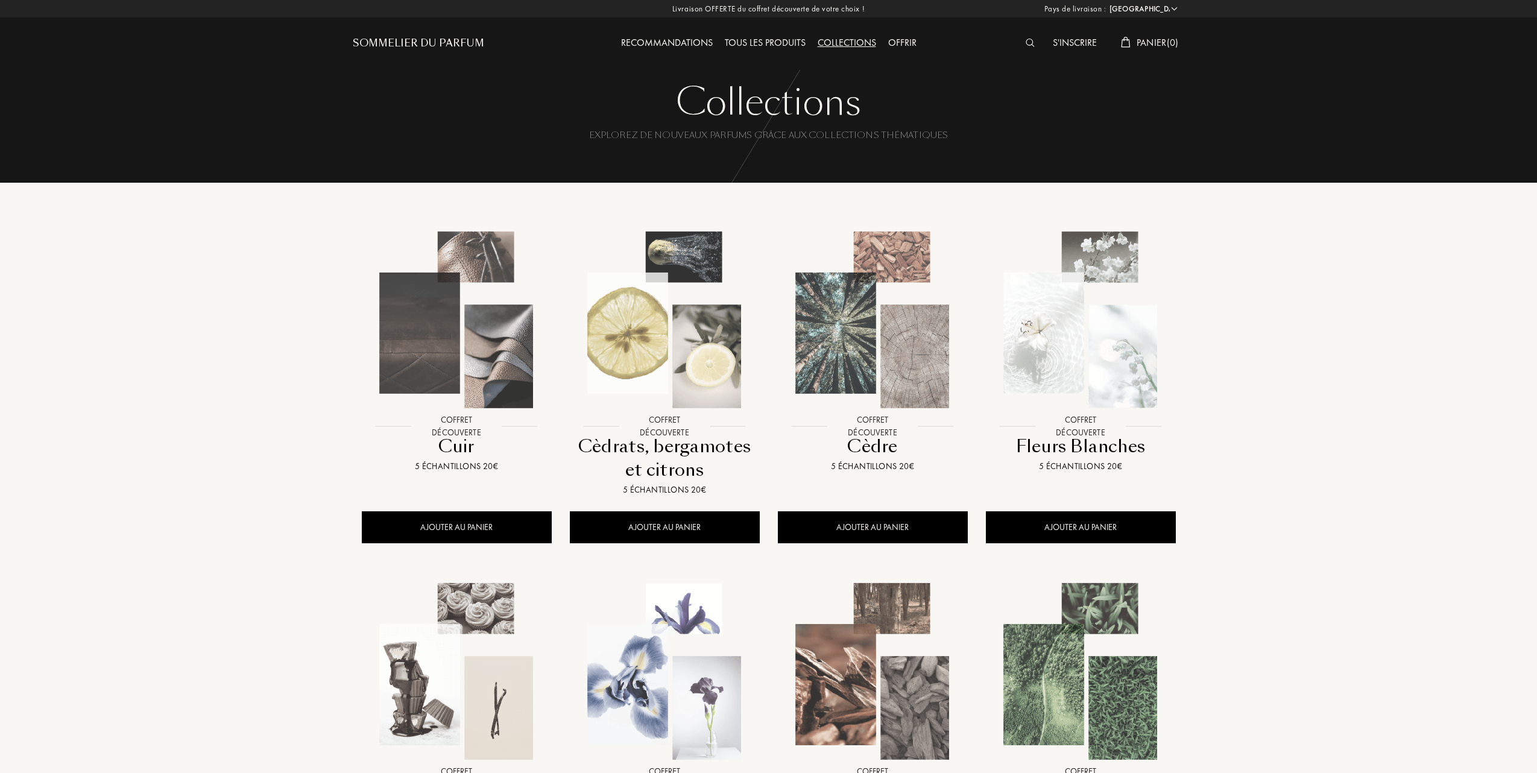
select select "FR"
click at [745, 45] on div "Tous les produits" at bounding box center [763, 44] width 93 height 16
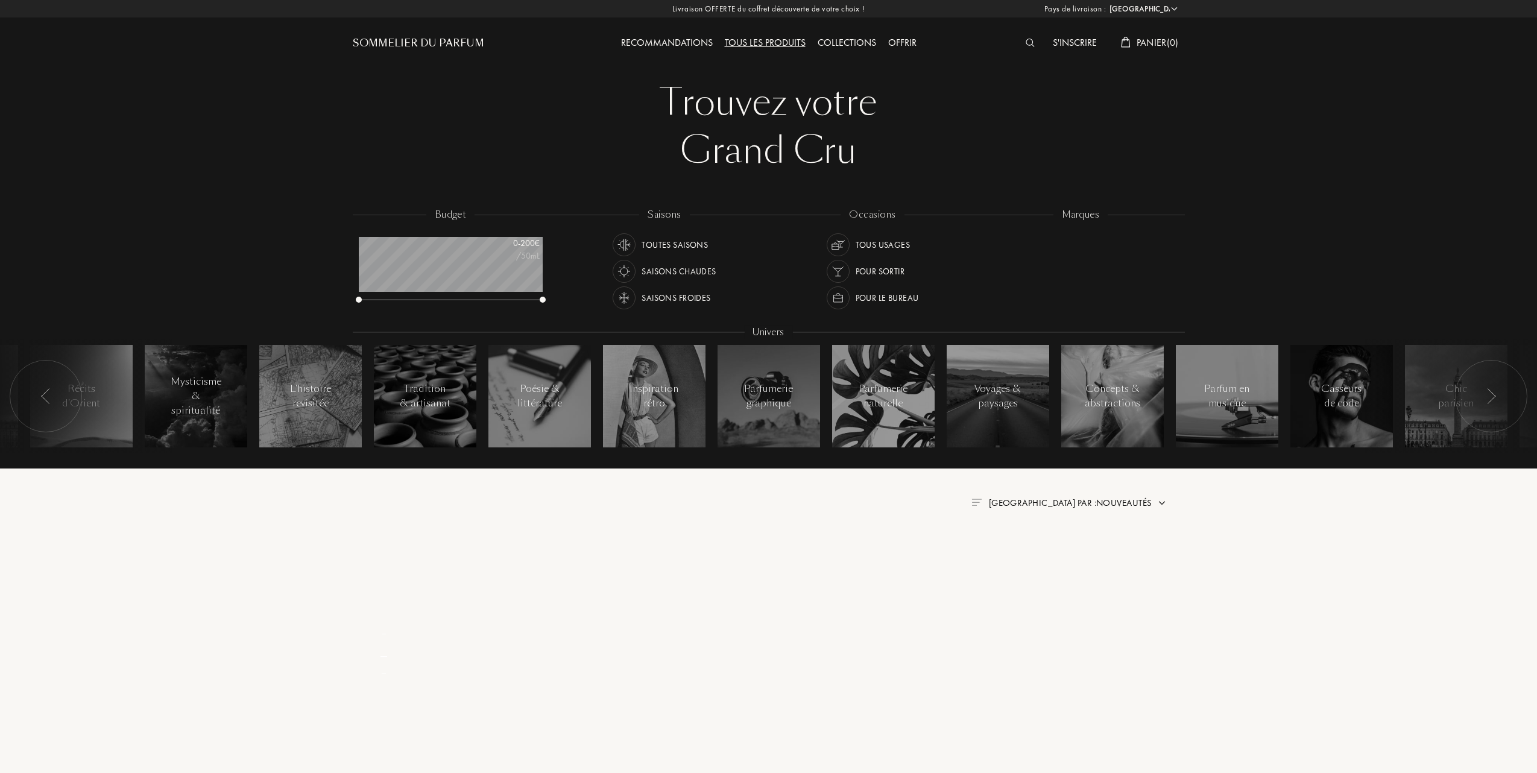
select select "FR"
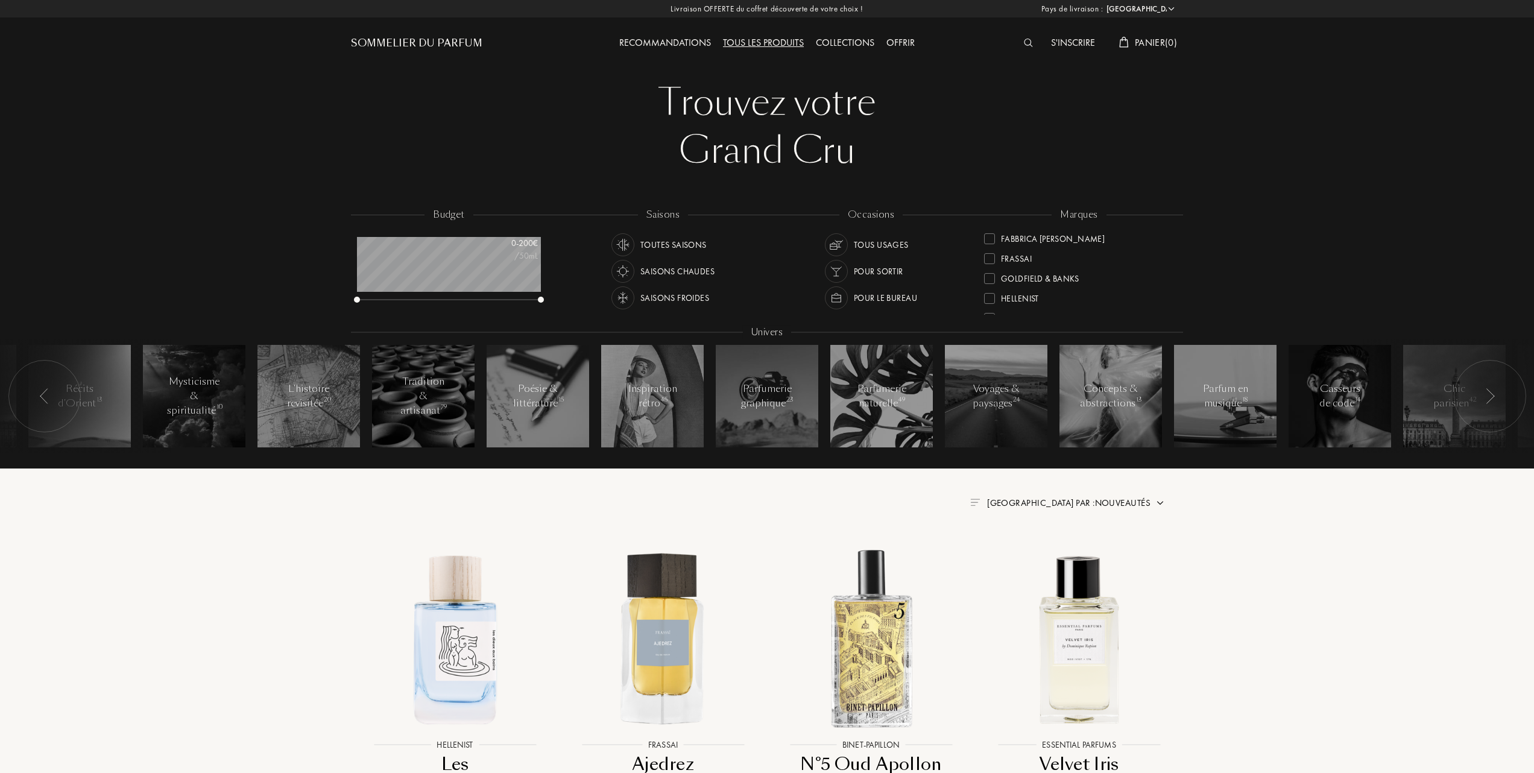
scroll to position [80, 0]
click at [989, 275] on div at bounding box center [989, 279] width 11 height 11
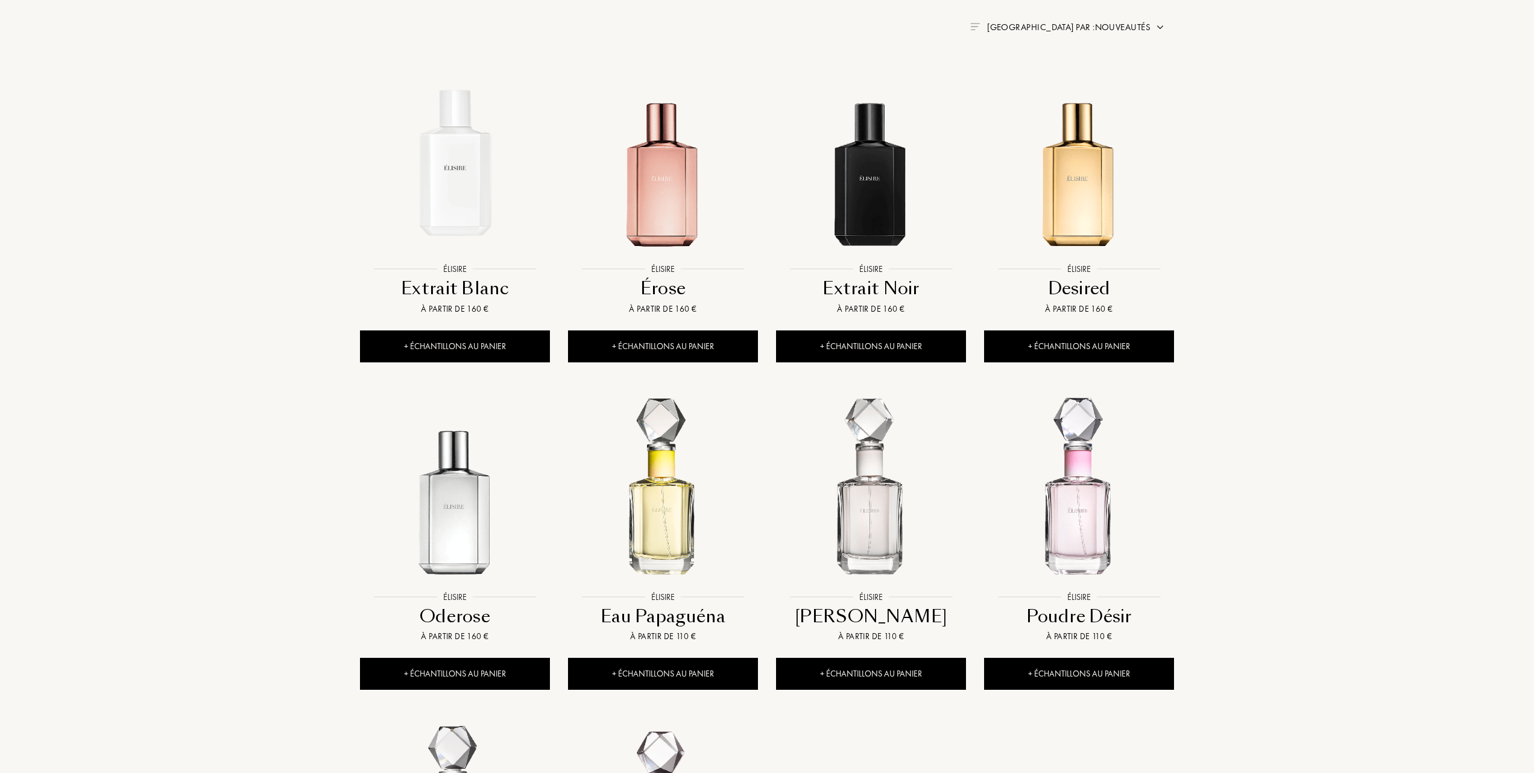
scroll to position [482, 0]
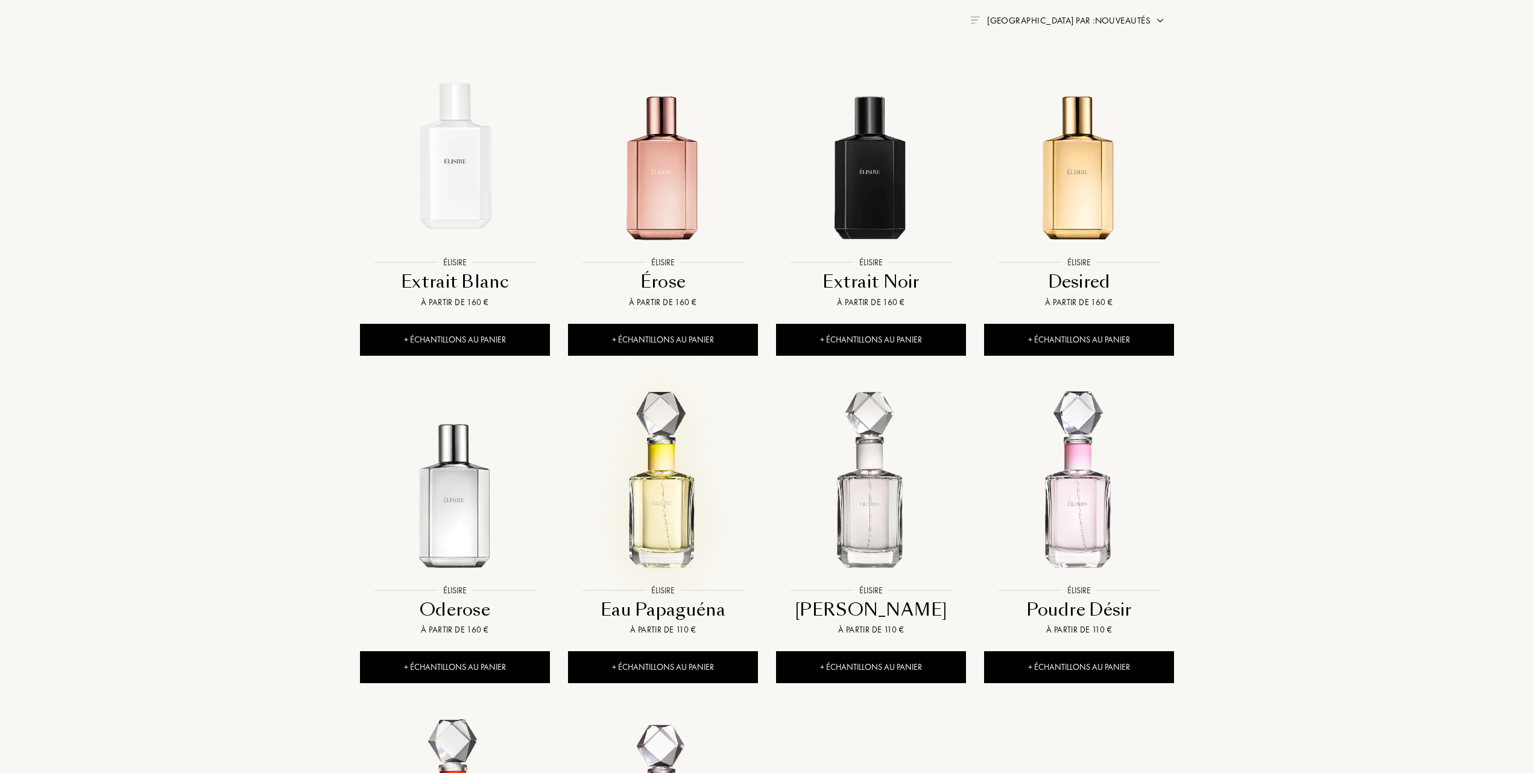
click at [643, 526] on img at bounding box center [663, 484] width 188 height 188
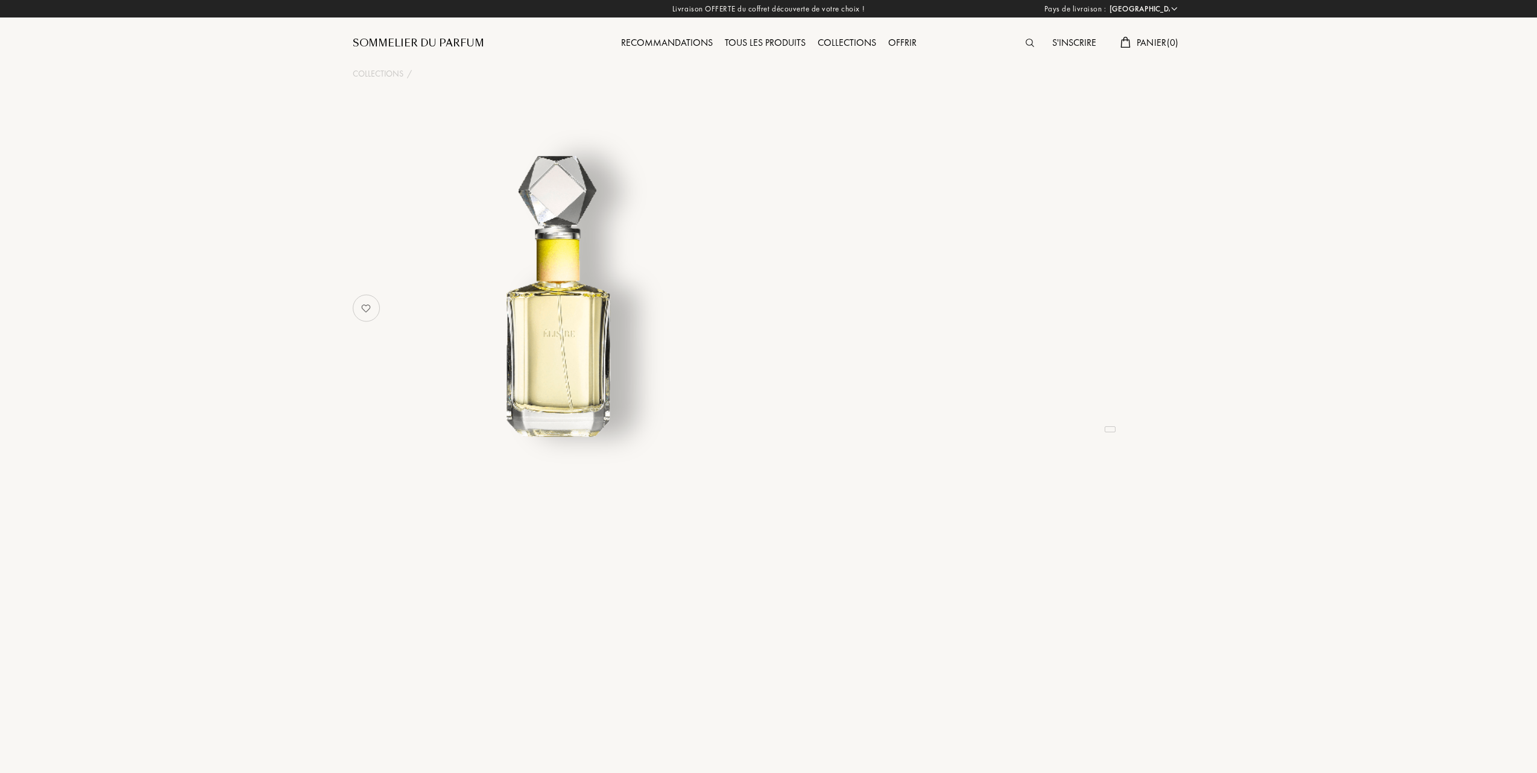
select select "FR"
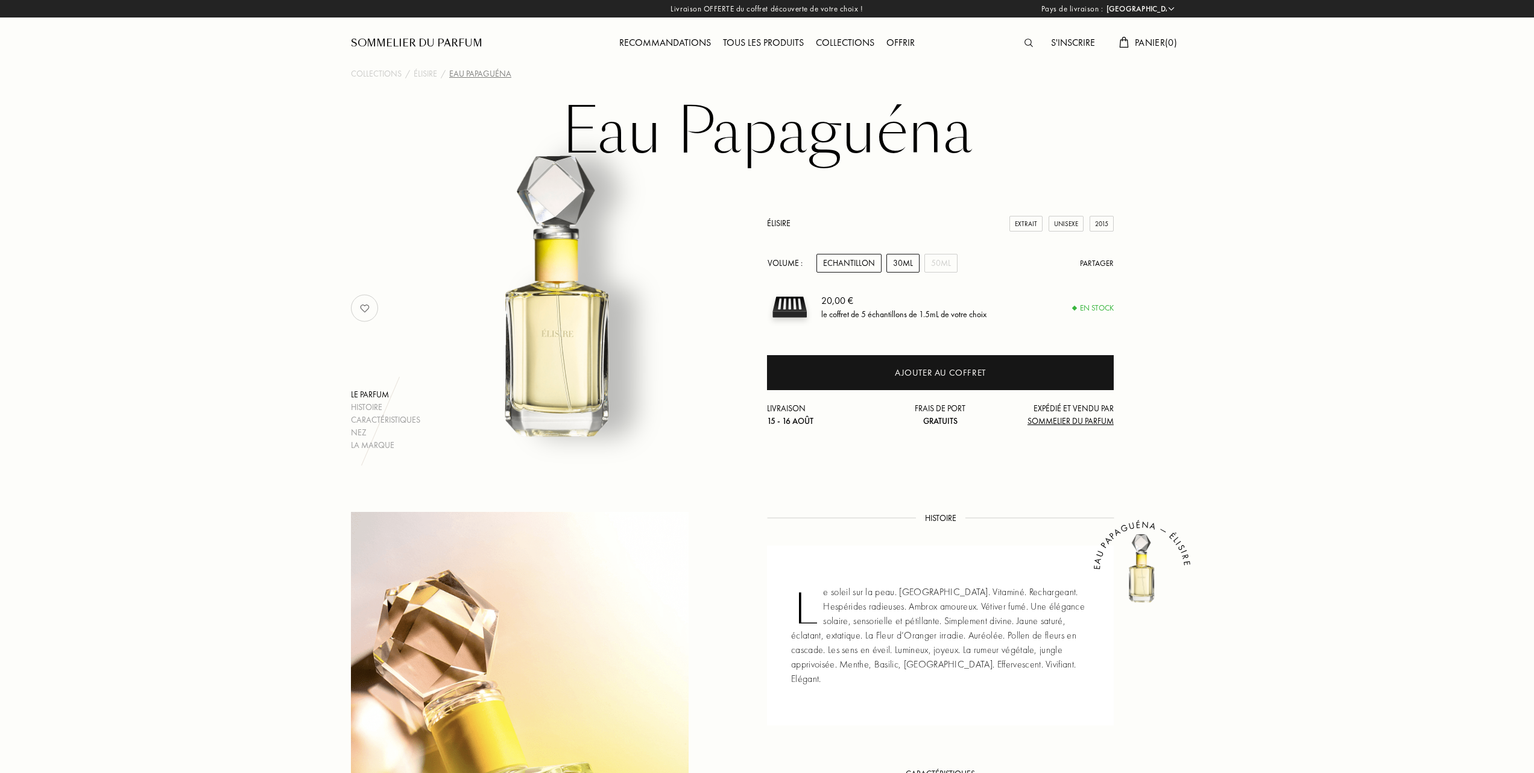
click at [911, 261] on div "30mL" at bounding box center [903, 263] width 33 height 19
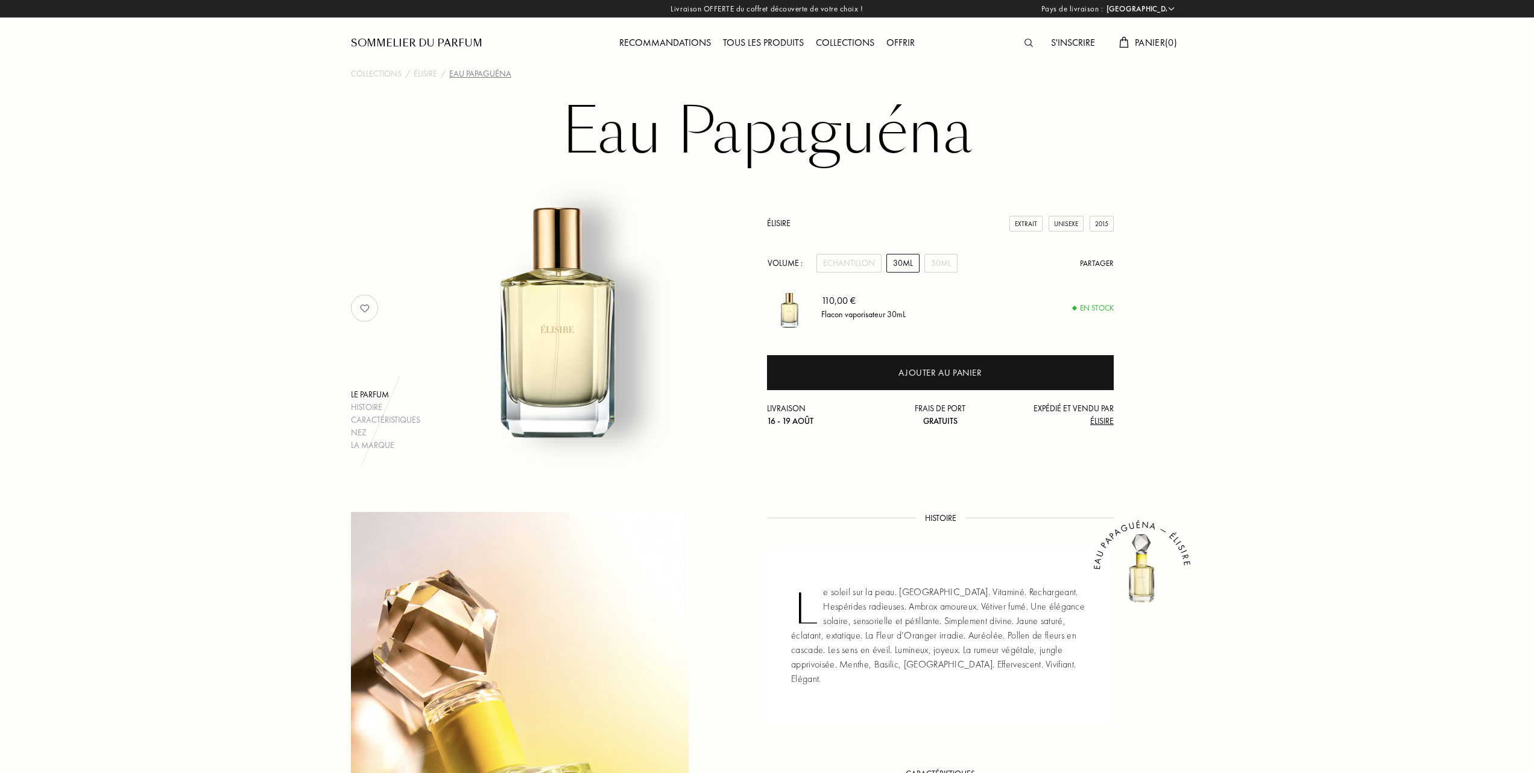
click at [779, 37] on div "Tous les produits" at bounding box center [763, 44] width 93 height 16
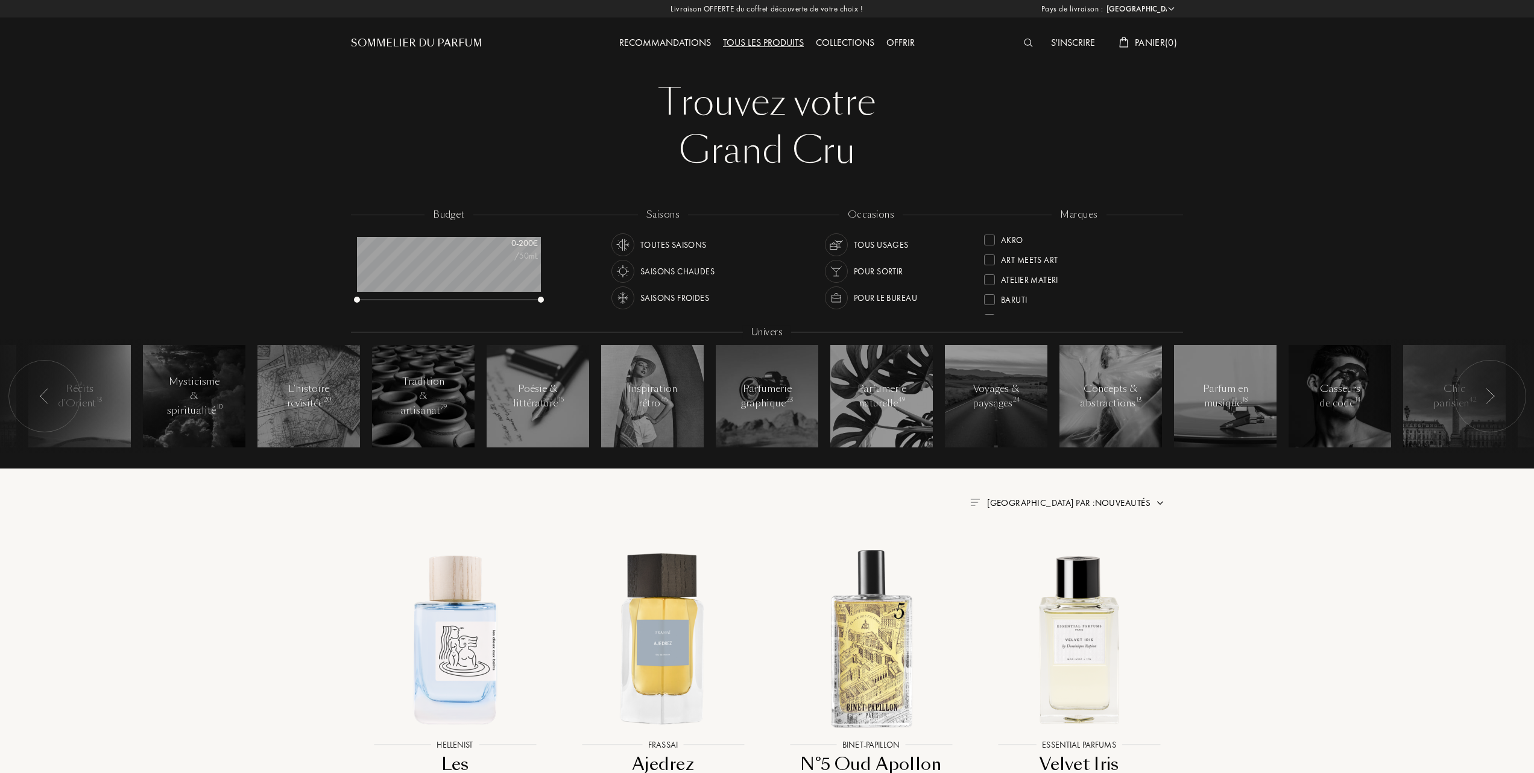
select select "FR"
click at [987, 295] on div at bounding box center [989, 298] width 11 height 11
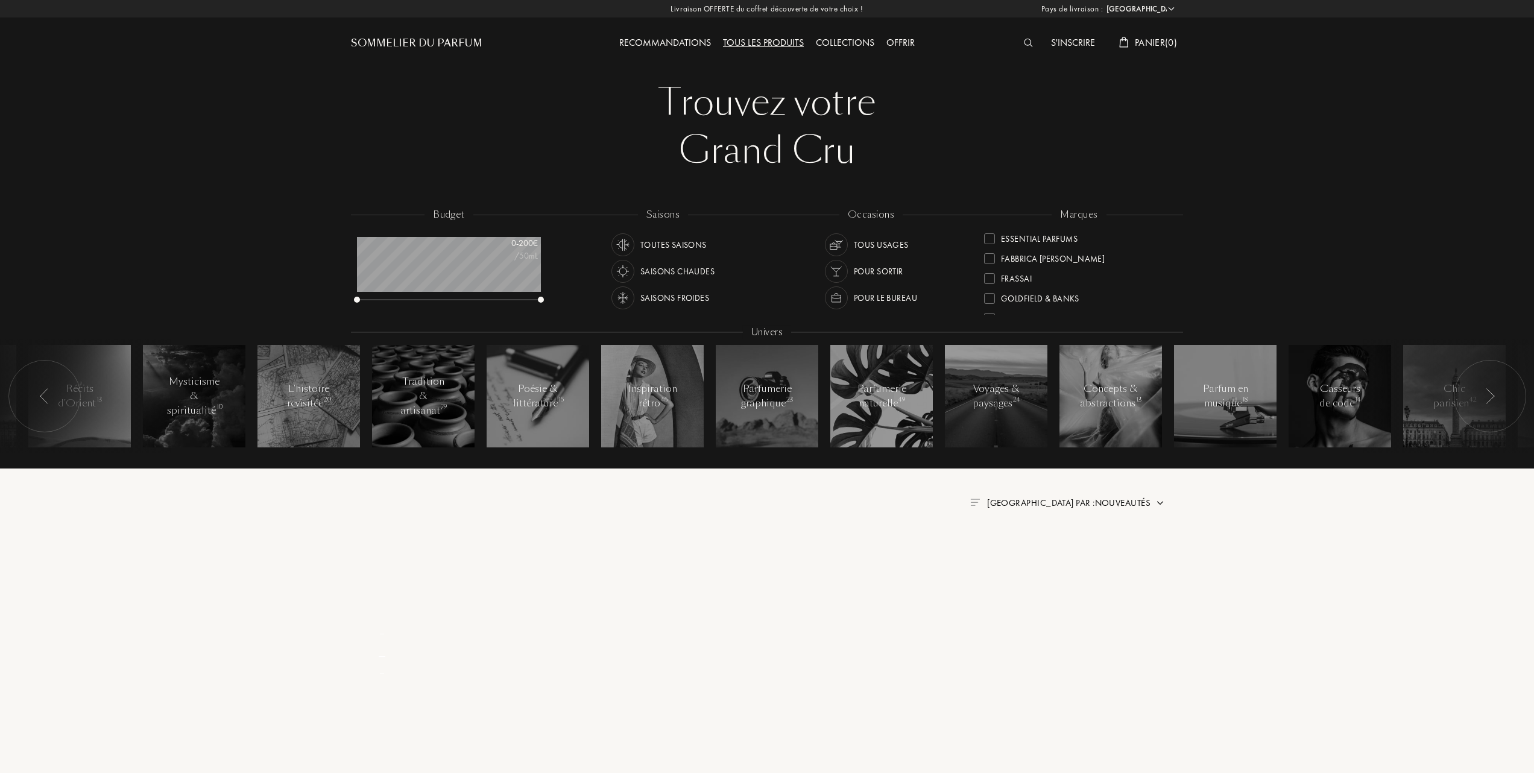
scroll to position [0, 0]
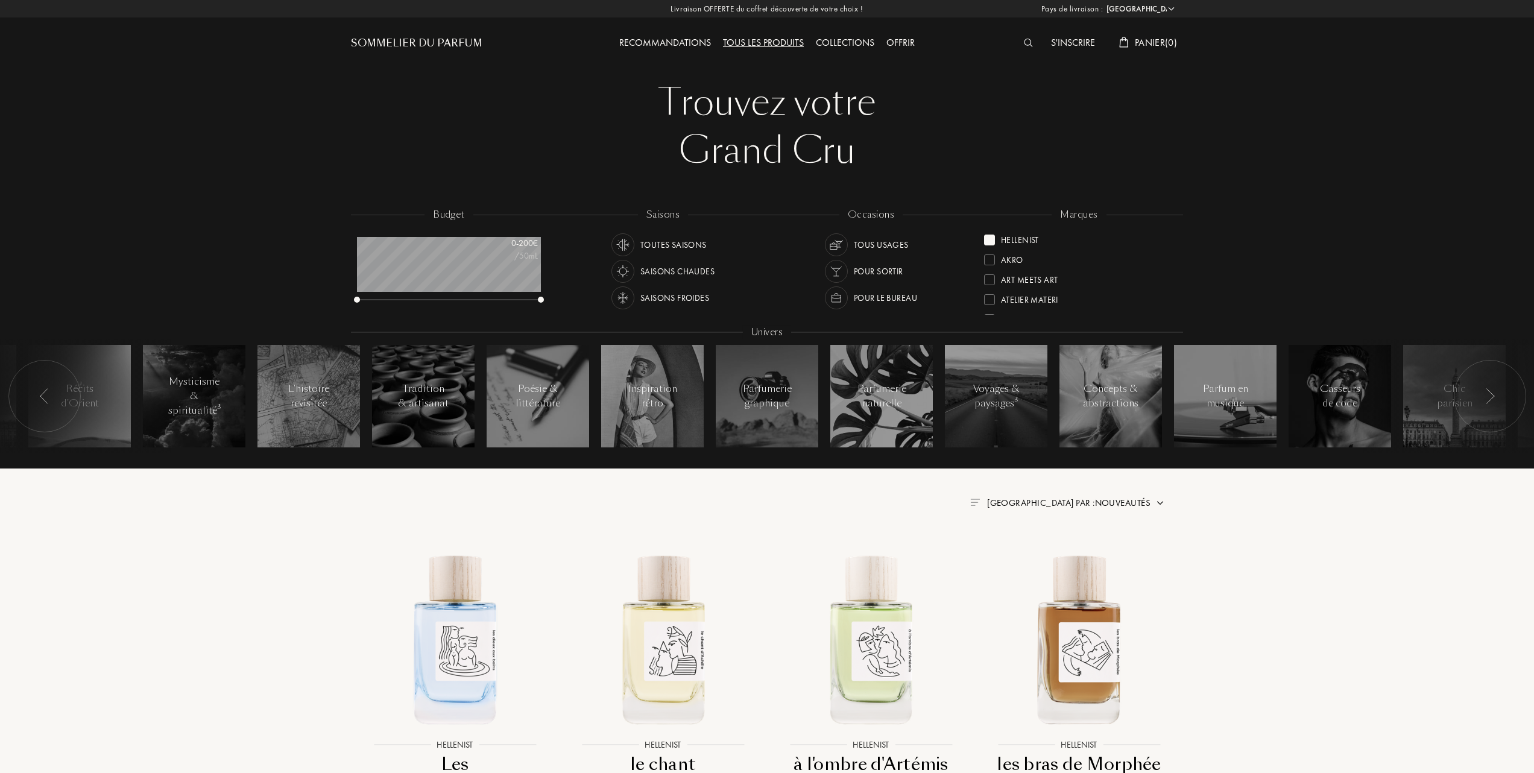
click at [987, 237] on div at bounding box center [989, 240] width 11 height 11
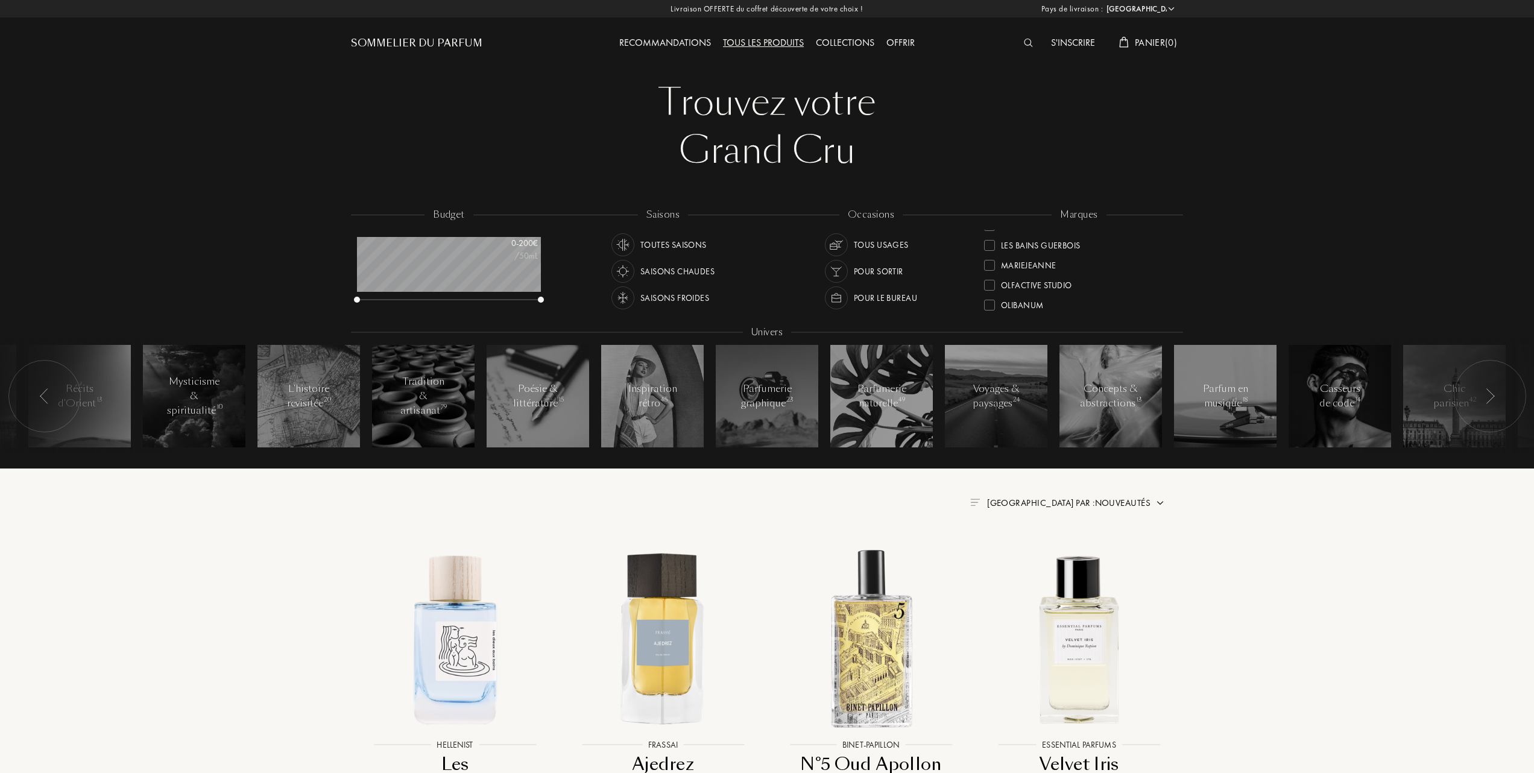
scroll to position [321, 0]
click at [987, 293] on div at bounding box center [989, 296] width 11 height 11
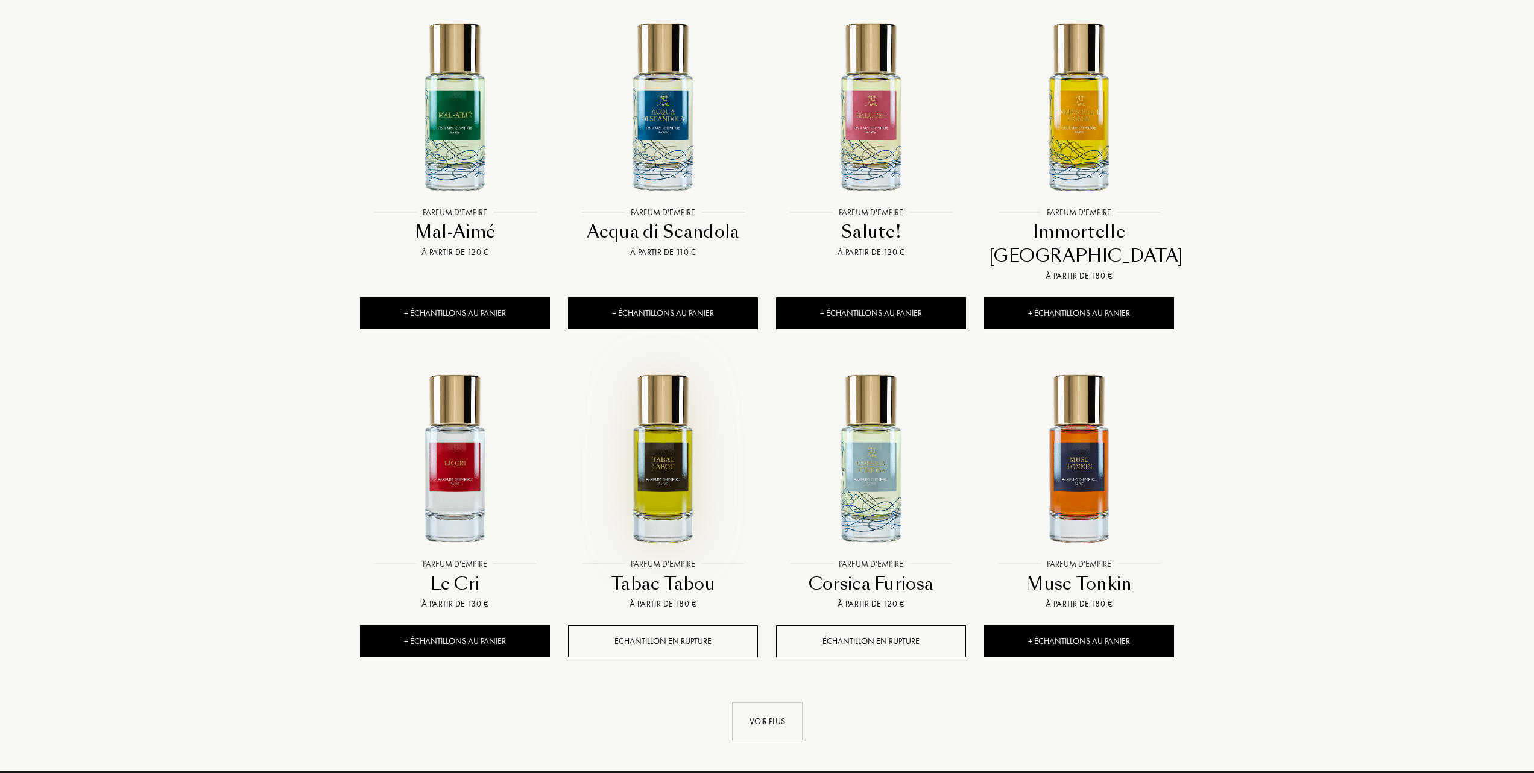
scroll to position [965, 0]
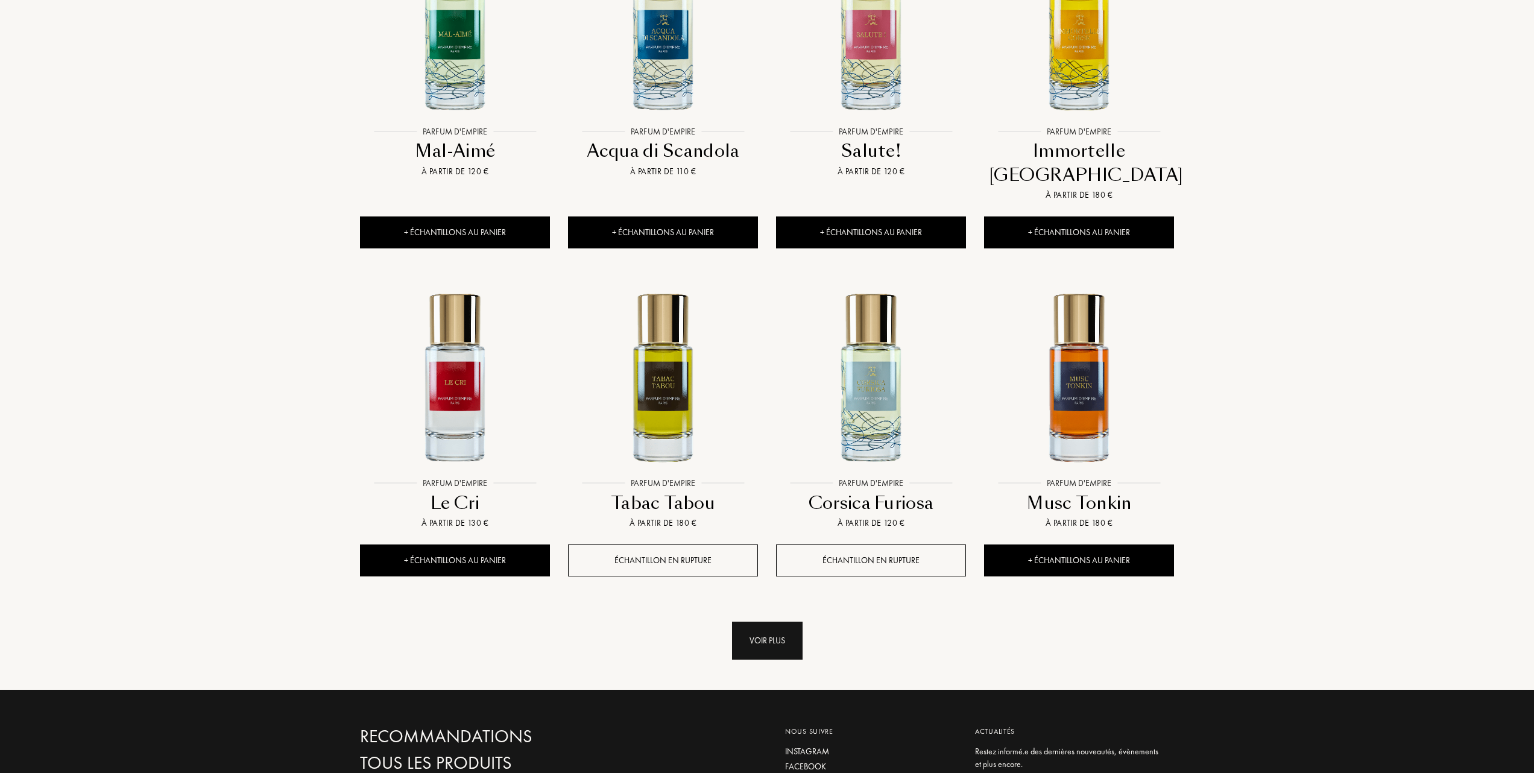
click at [747, 622] on div "Voir plus" at bounding box center [767, 641] width 71 height 38
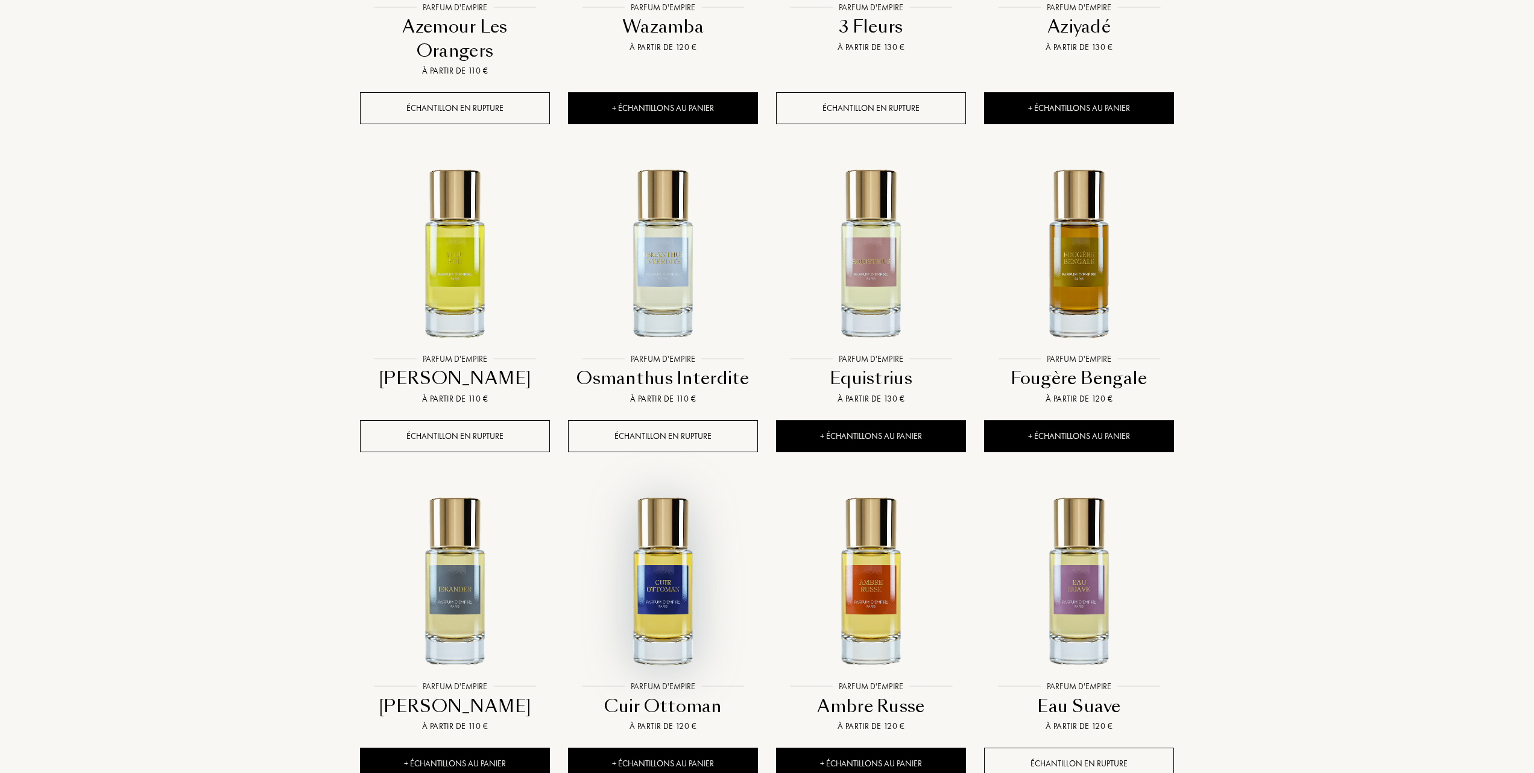
scroll to position [1930, 0]
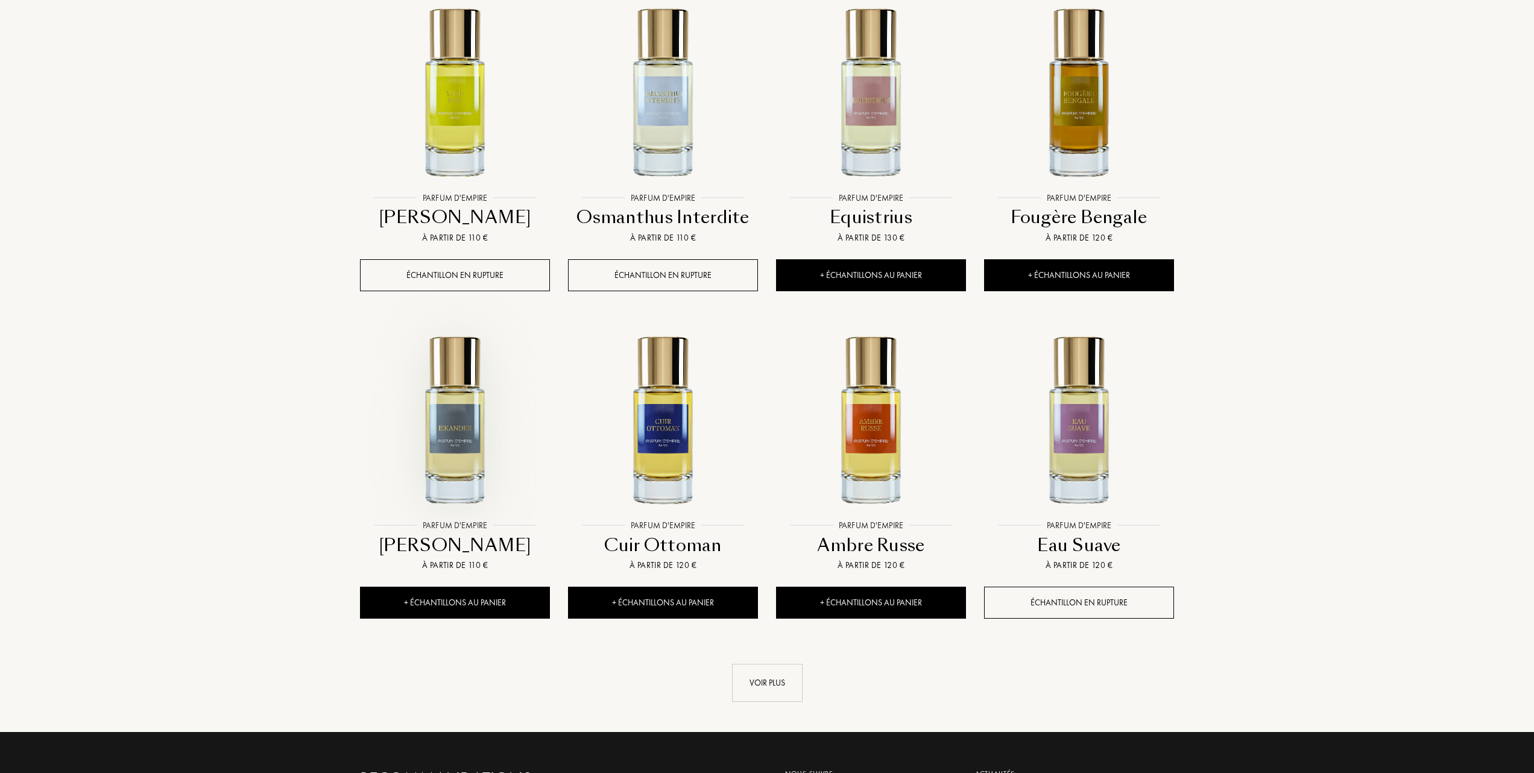
click at [454, 459] on img at bounding box center [455, 420] width 188 height 188
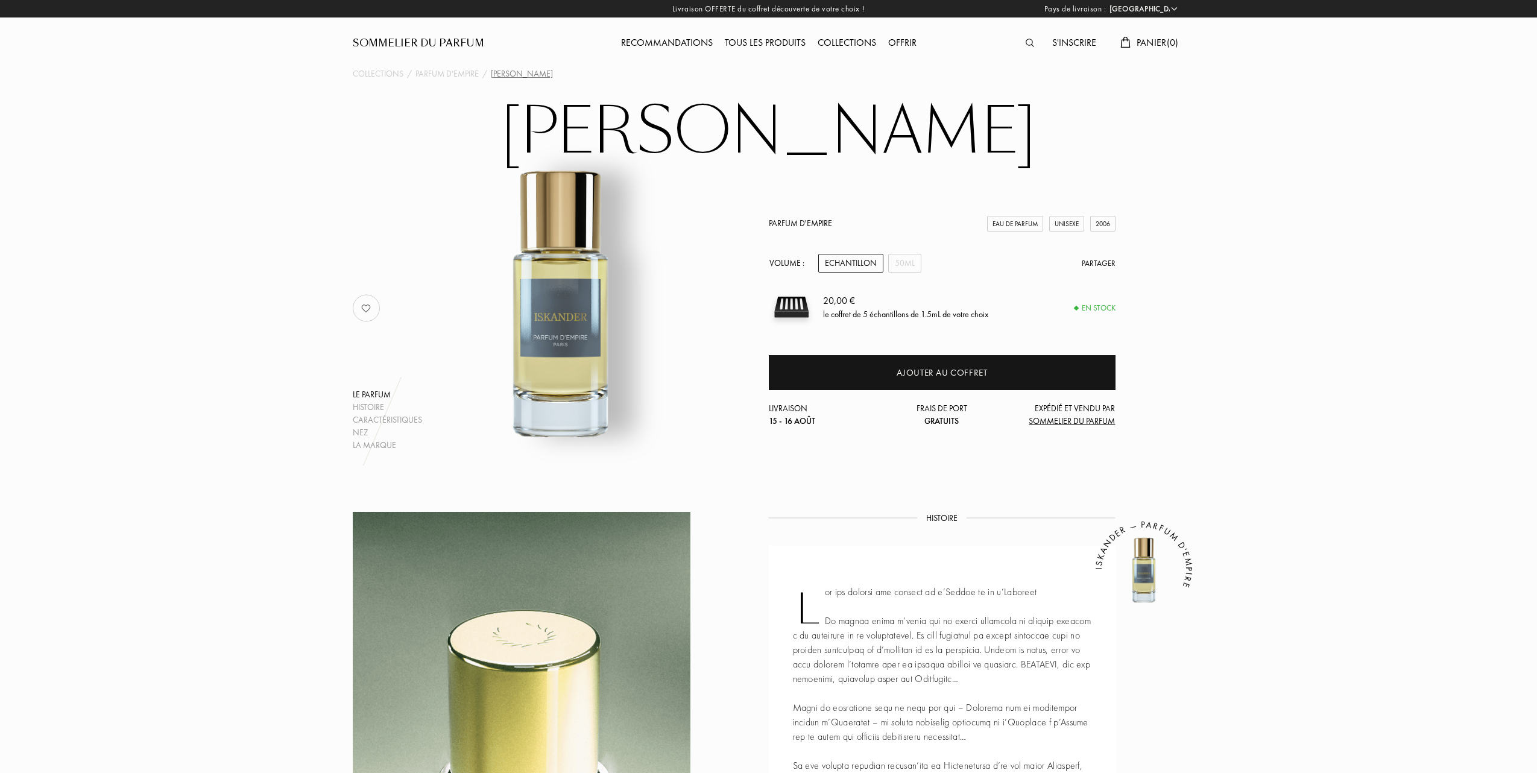
select select "FR"
click at [905, 261] on div "50mL" at bounding box center [903, 263] width 33 height 19
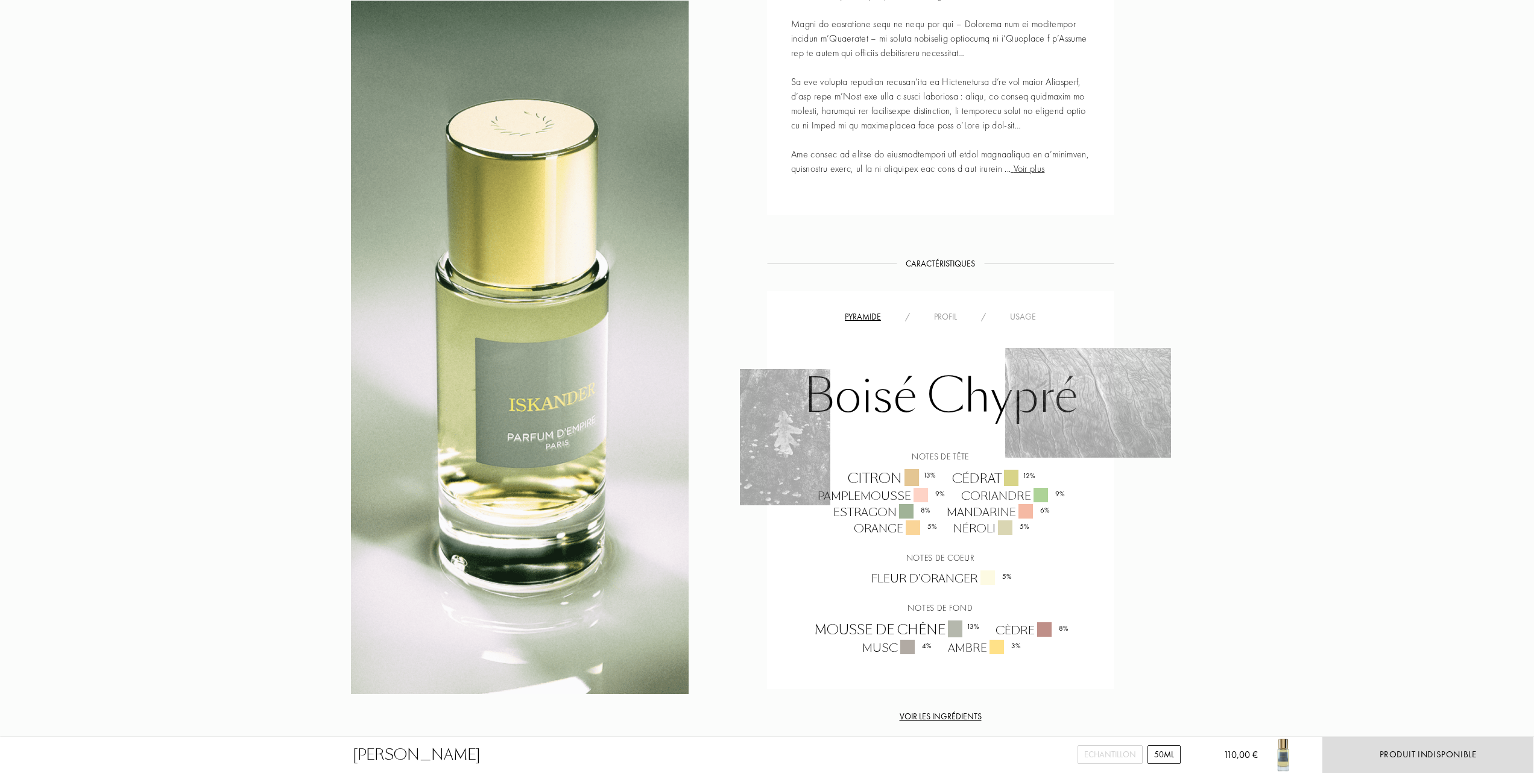
scroll to position [724, 0]
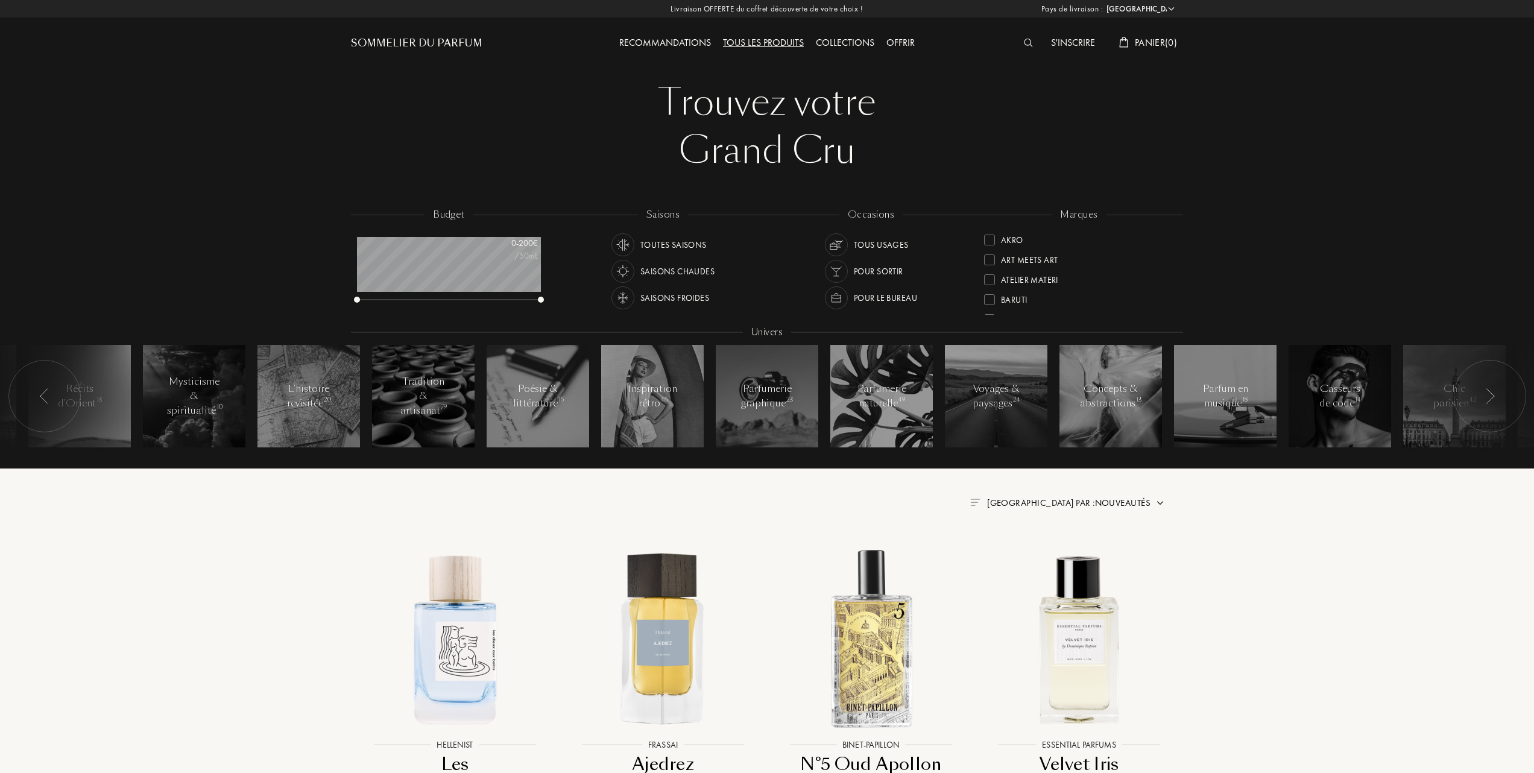
select select "FR"
click at [987, 294] on div at bounding box center [989, 298] width 11 height 11
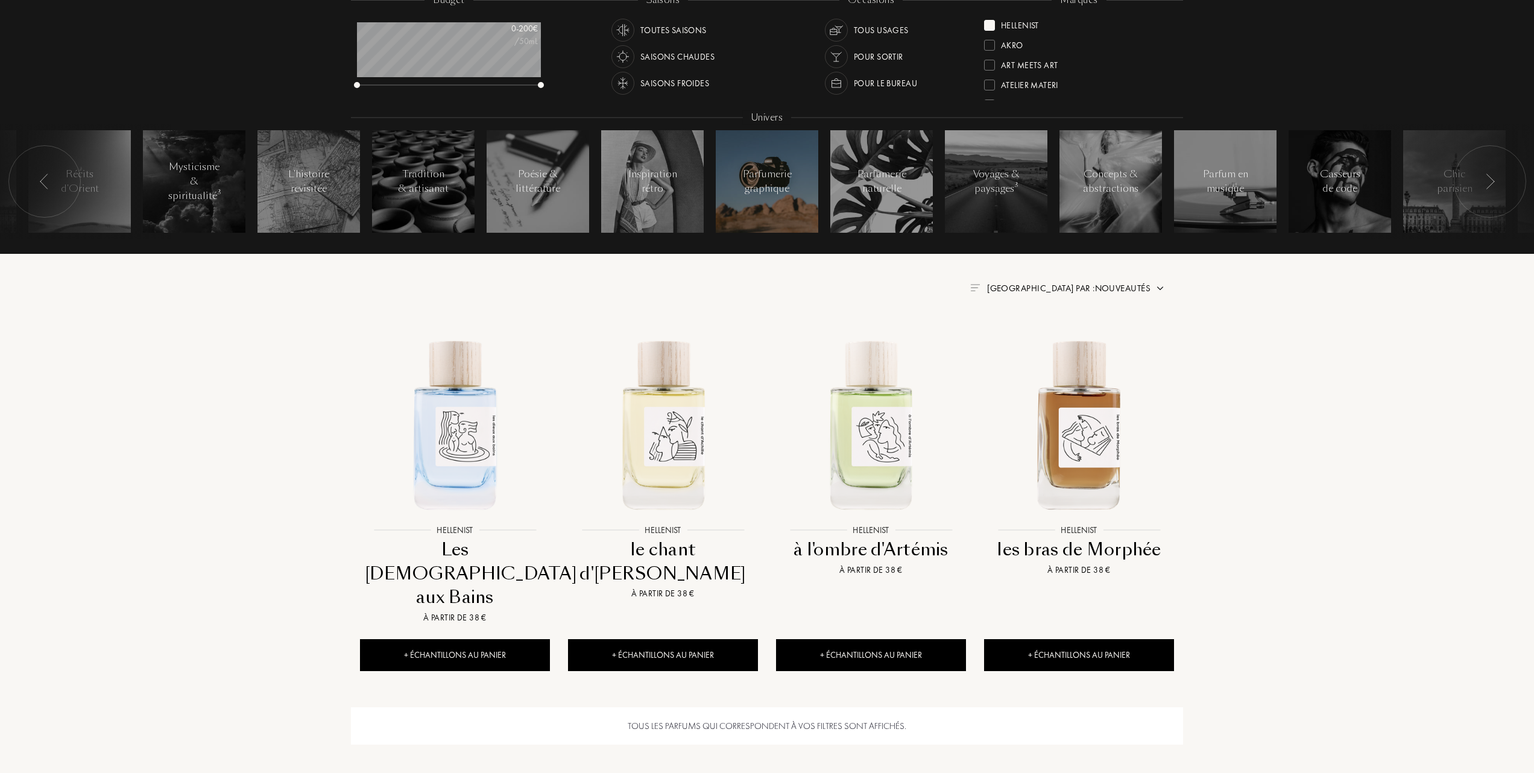
scroll to position [241, 0]
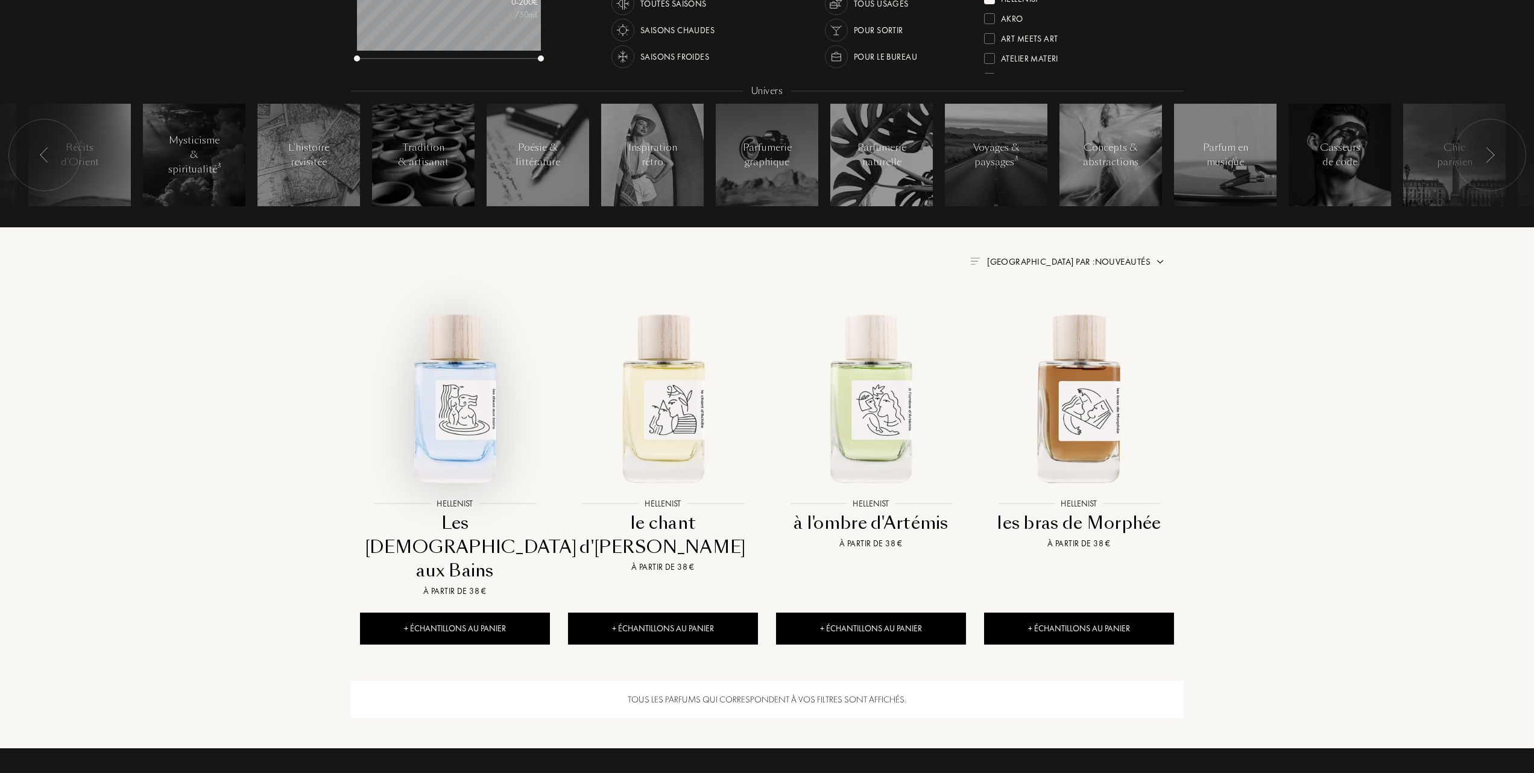
click at [454, 406] on img at bounding box center [455, 397] width 188 height 188
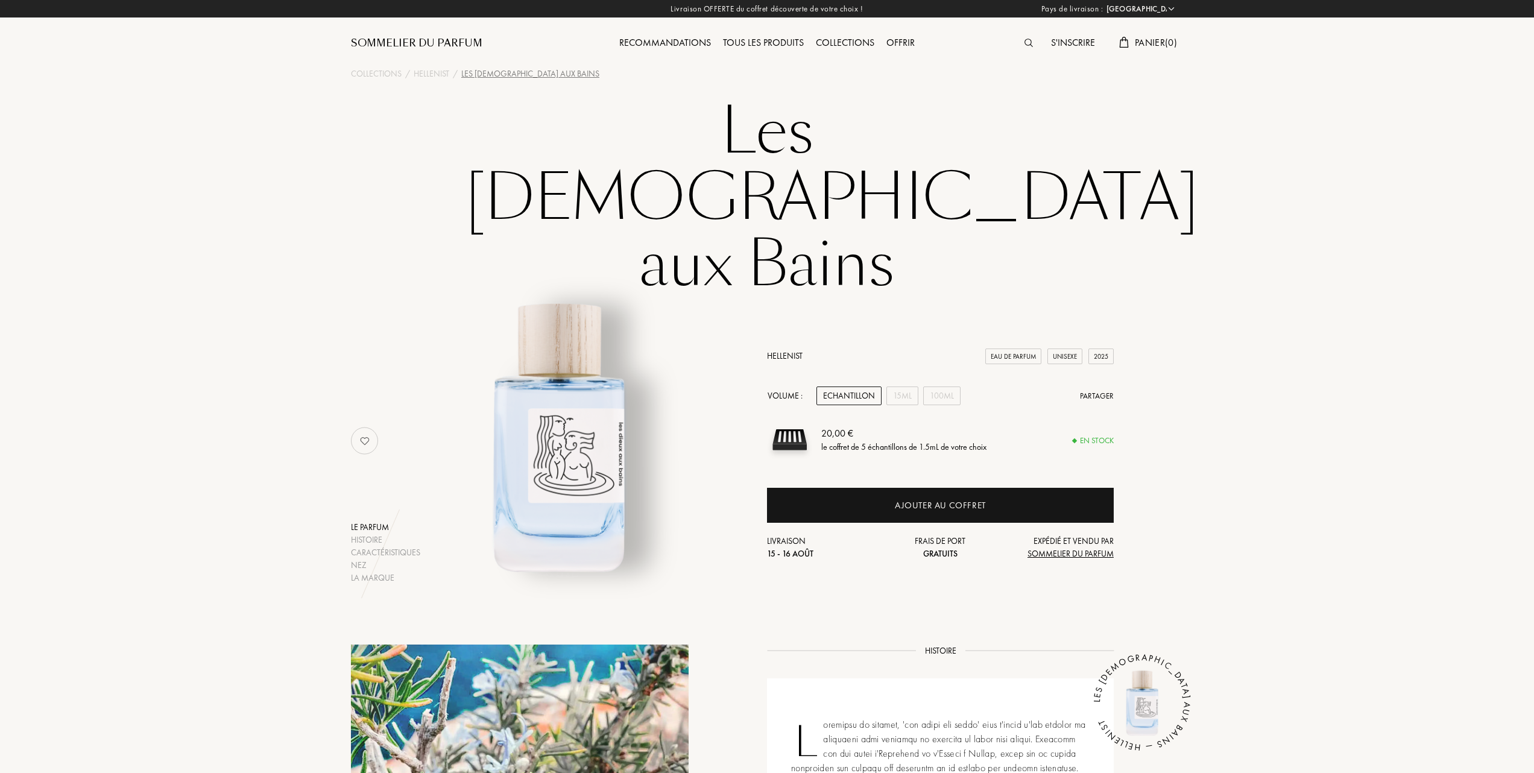
select select "FR"
click at [947, 387] on div "100mL" at bounding box center [941, 396] width 37 height 19
click at [911, 387] on div "15mL" at bounding box center [903, 396] width 32 height 19
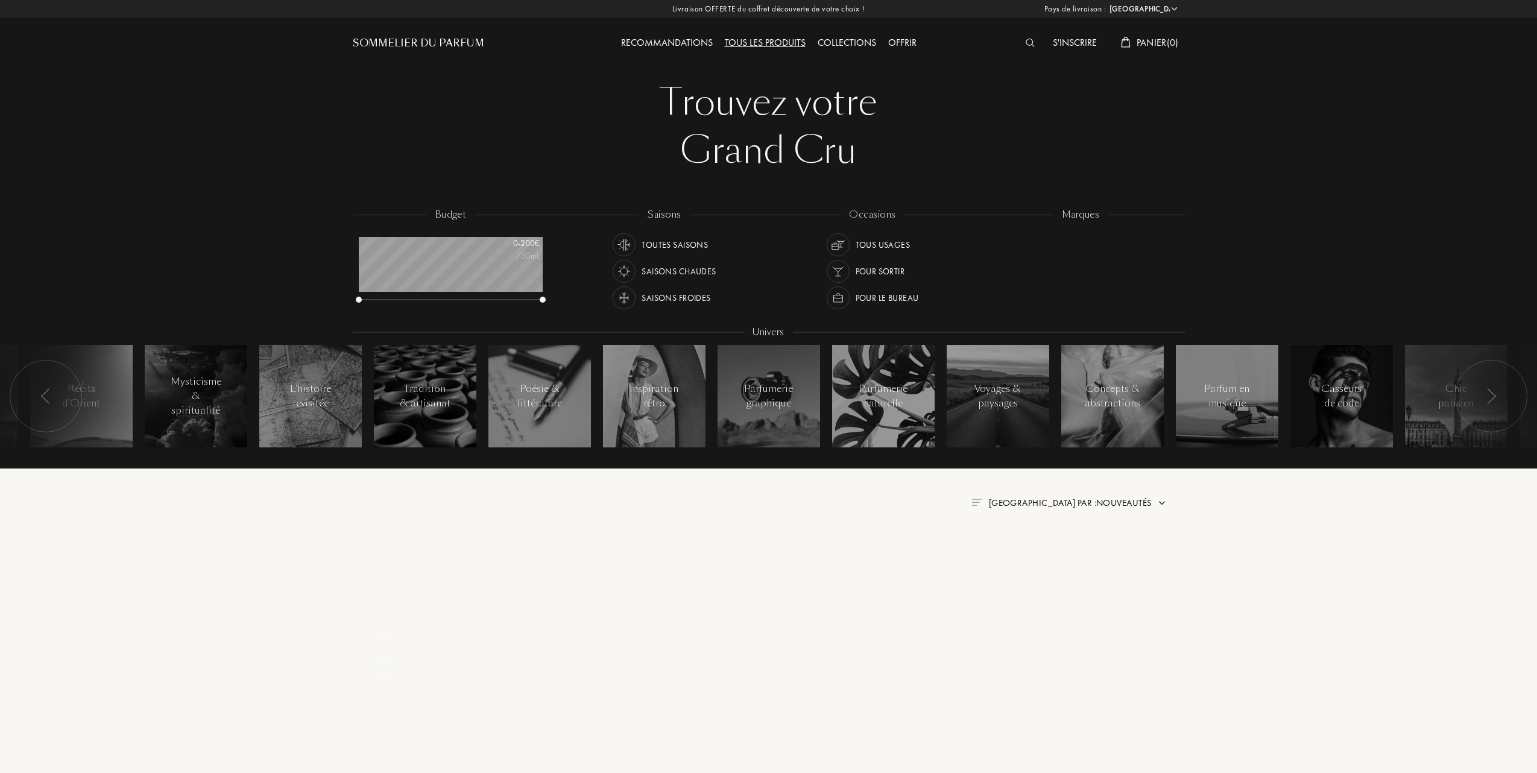
select select "FR"
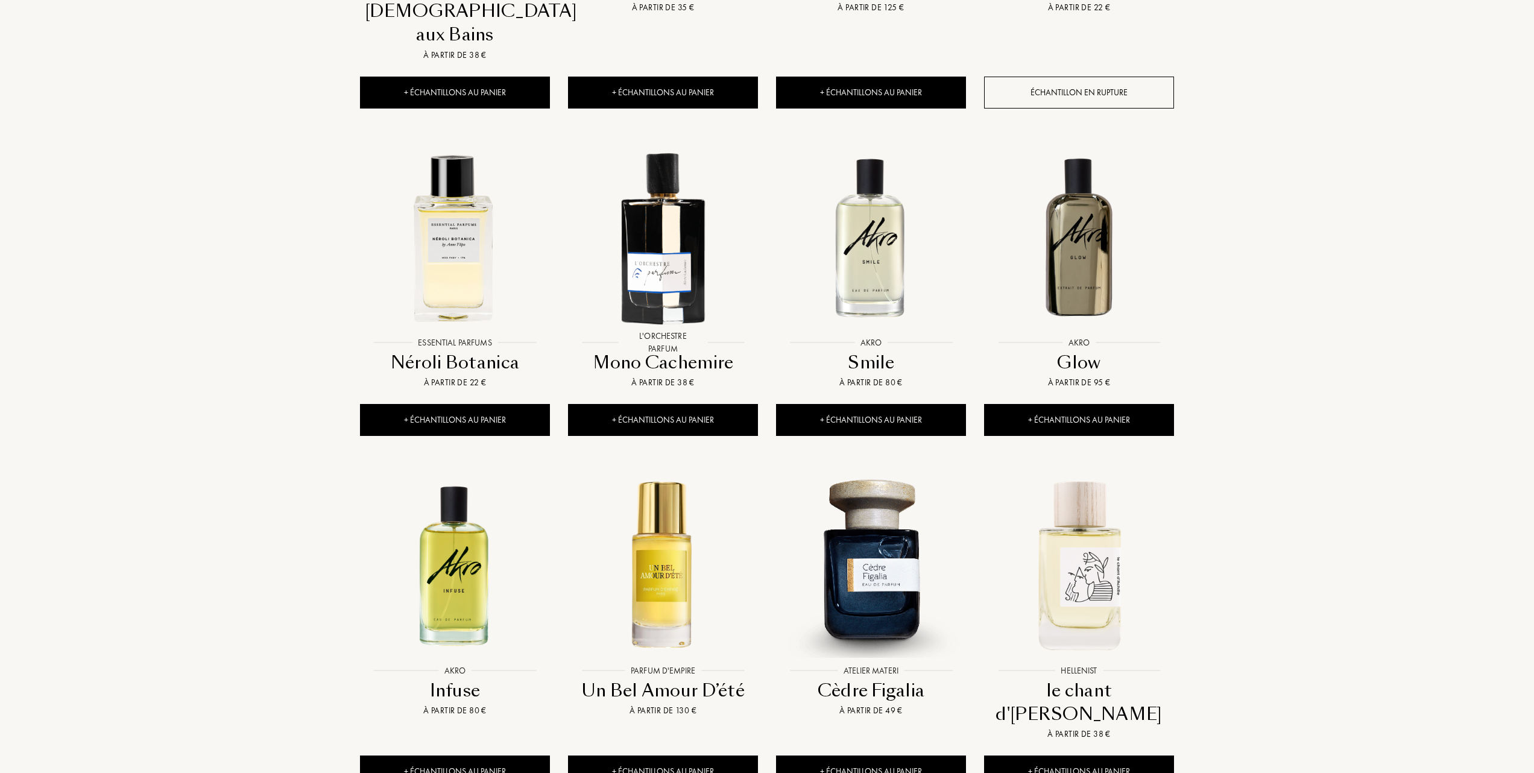
scroll to position [804, 0]
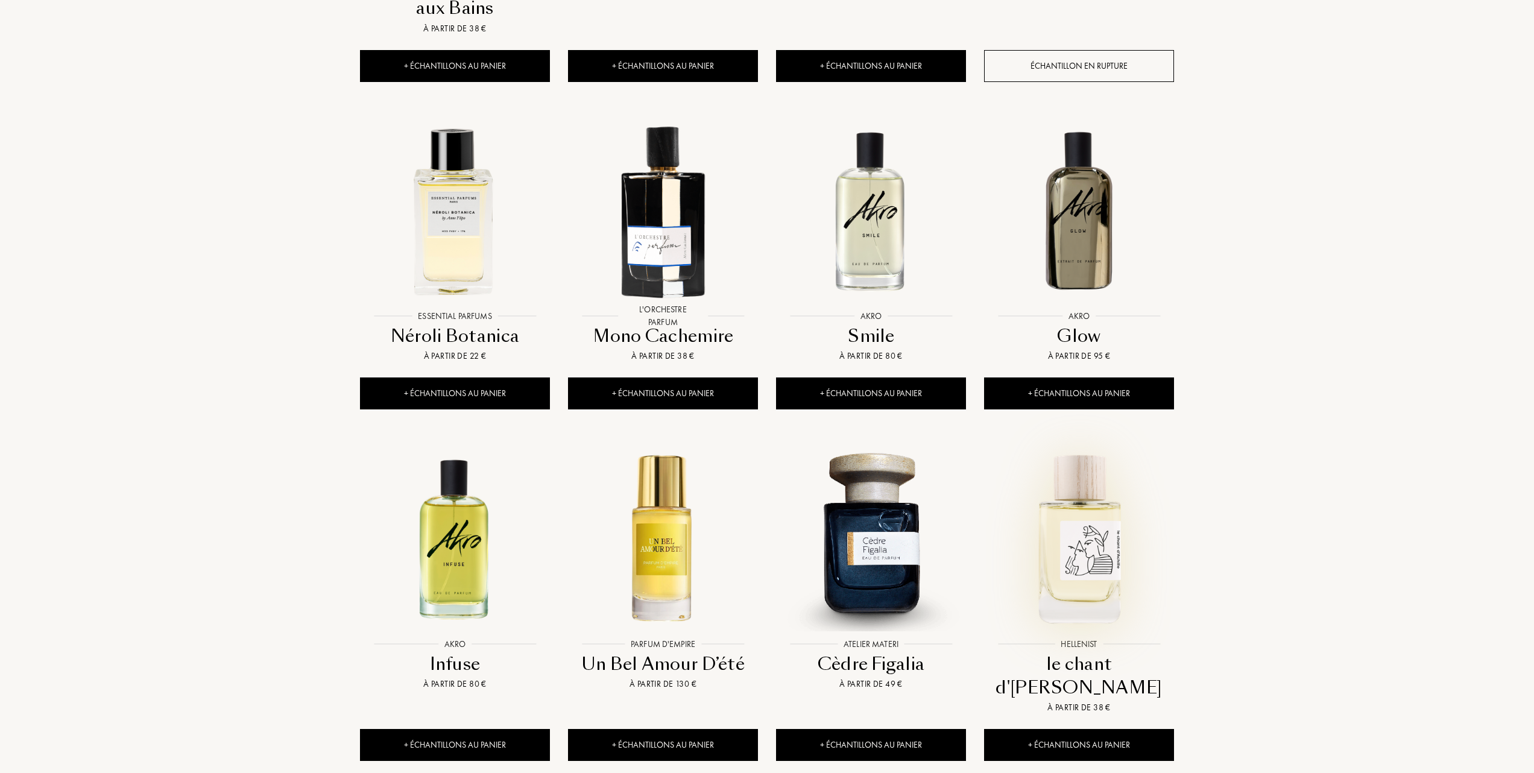
click at [1076, 481] on img at bounding box center [1079, 538] width 188 height 188
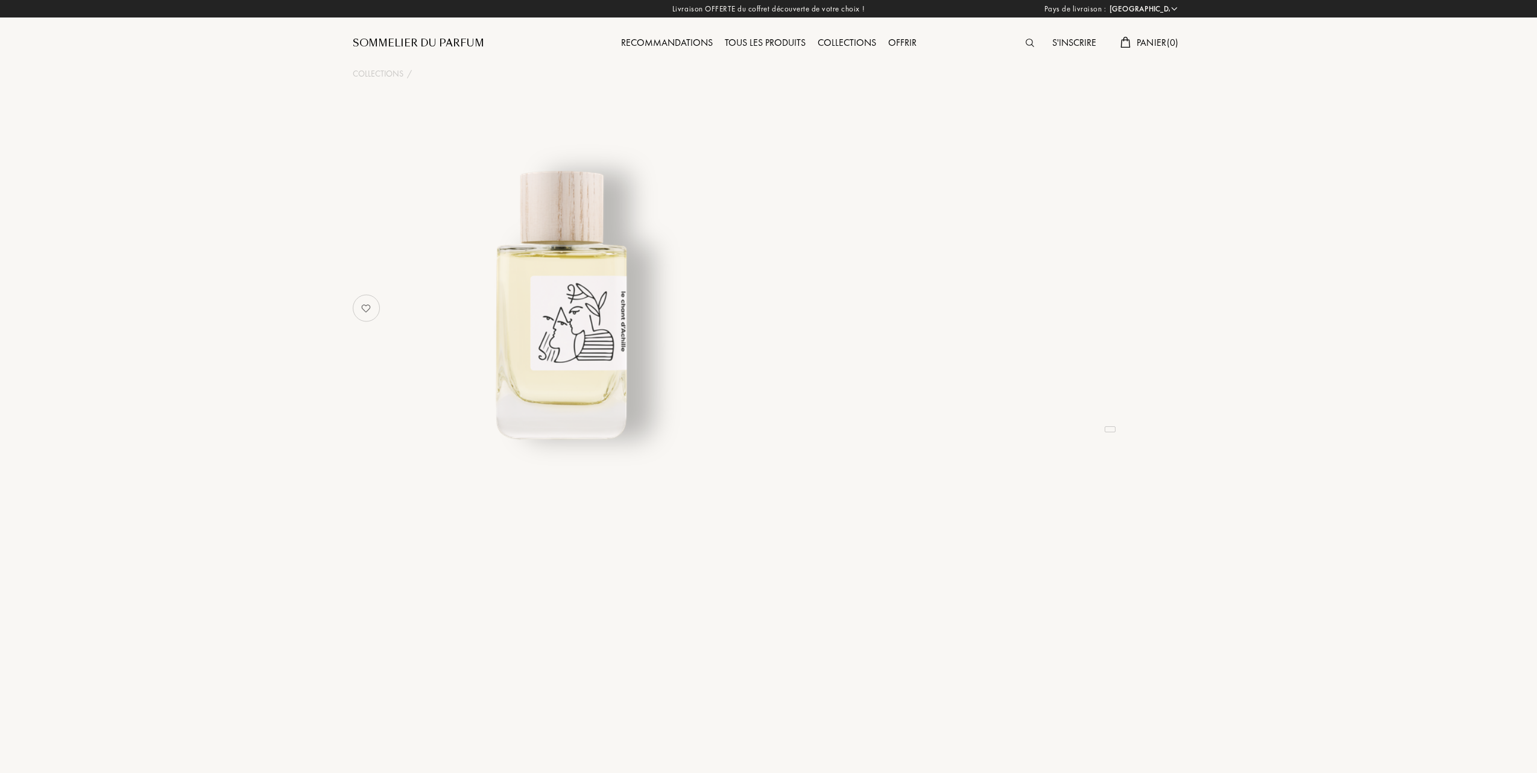
select select "FR"
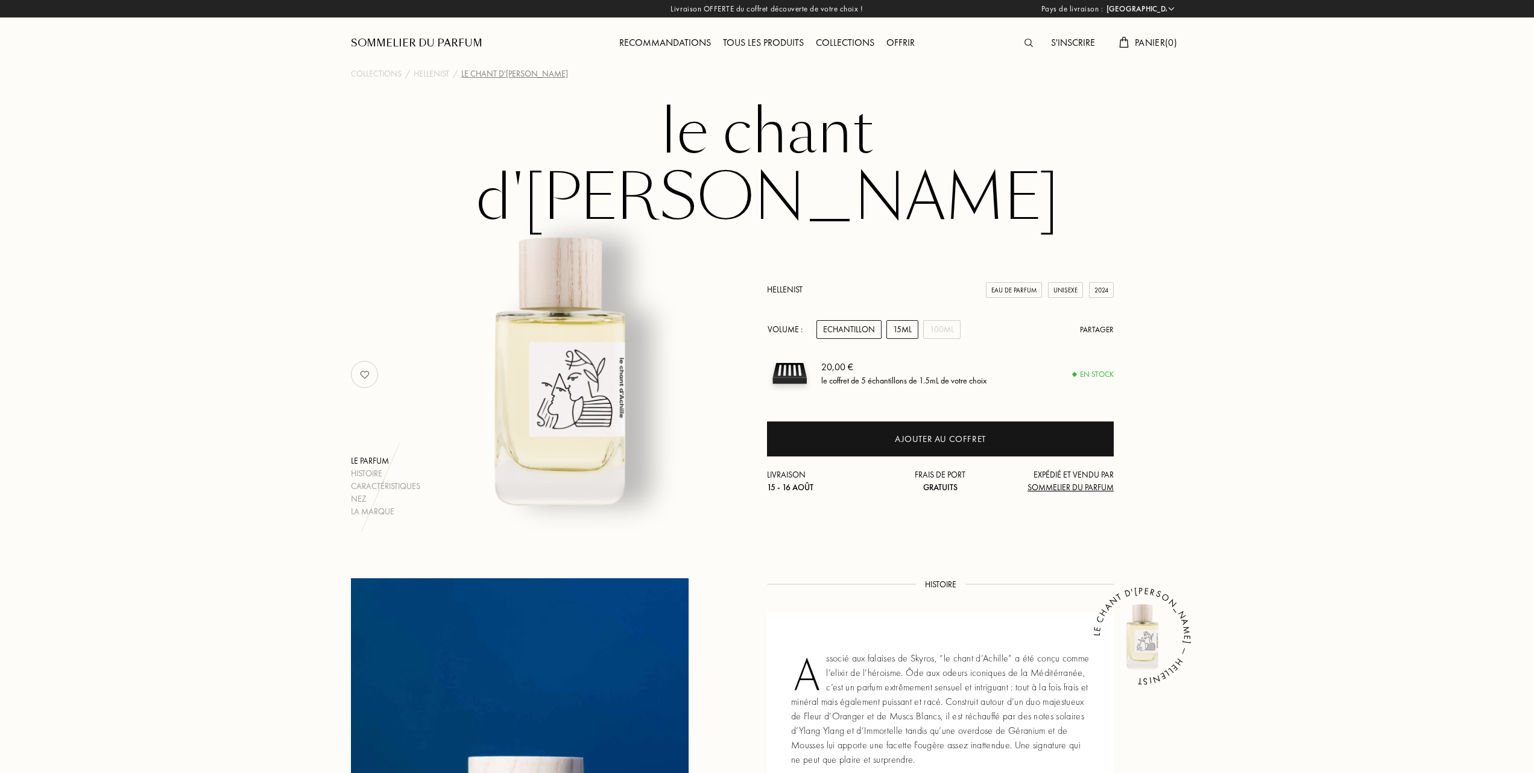
click at [907, 320] on div "15mL" at bounding box center [903, 329] width 32 height 19
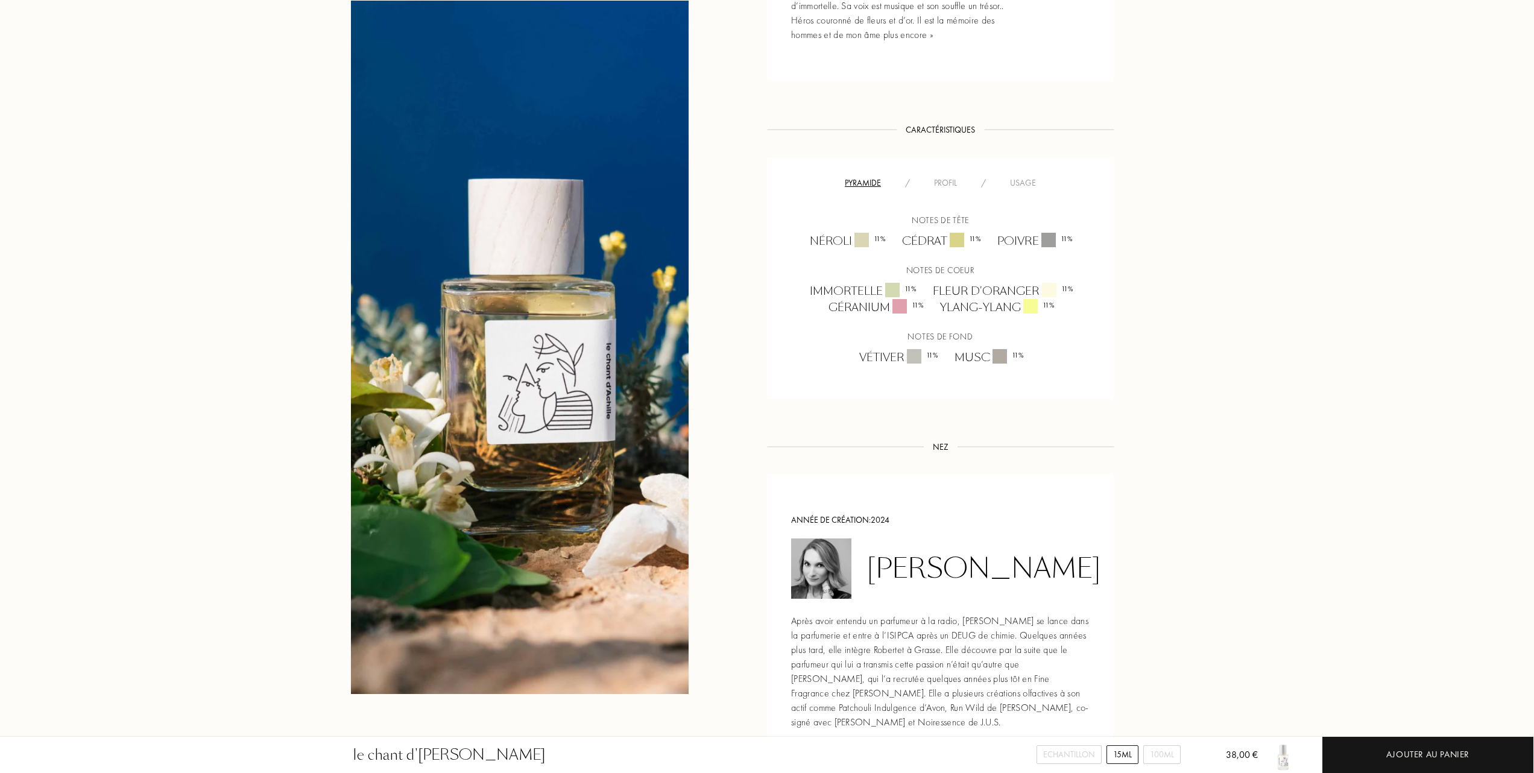
scroll to position [804, 0]
